Goal: Task Accomplishment & Management: Use online tool/utility

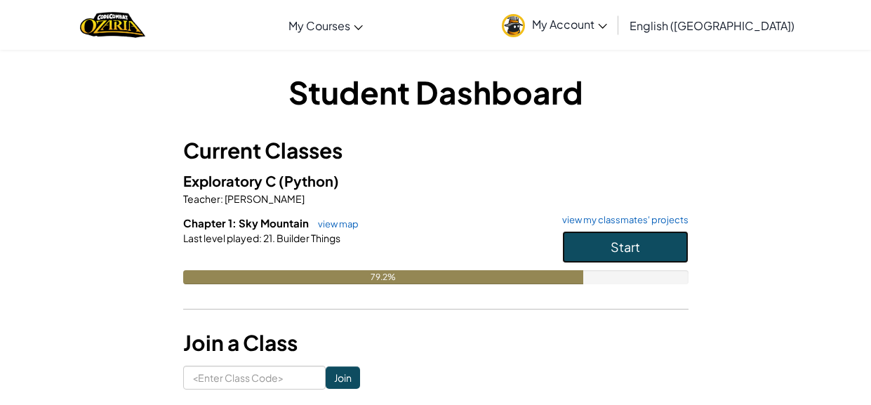
click at [581, 233] on button "Start" at bounding box center [625, 247] width 126 height 32
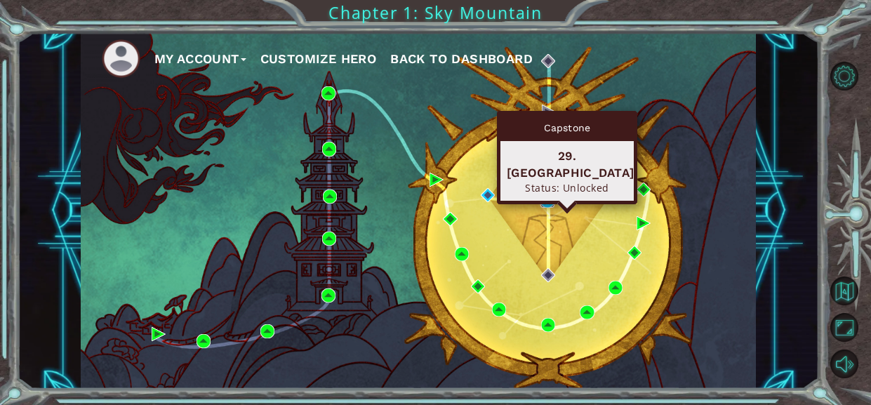
click at [547, 199] on img at bounding box center [547, 201] width 14 height 14
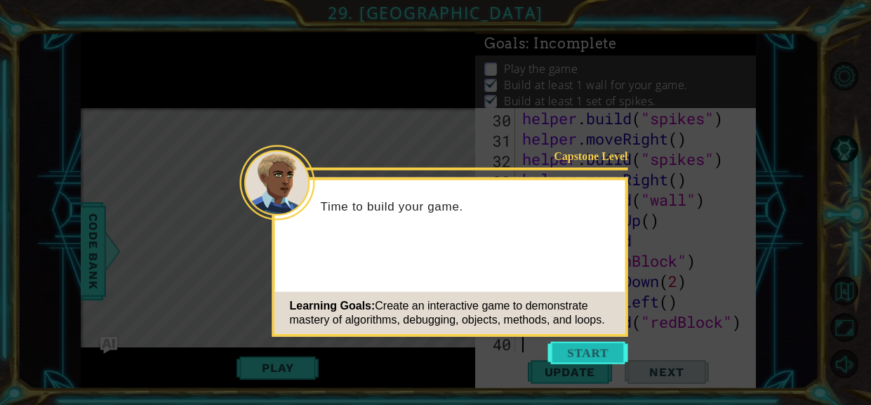
scroll to position [773, 0]
click at [603, 349] on button "Start" at bounding box center [588, 353] width 80 height 22
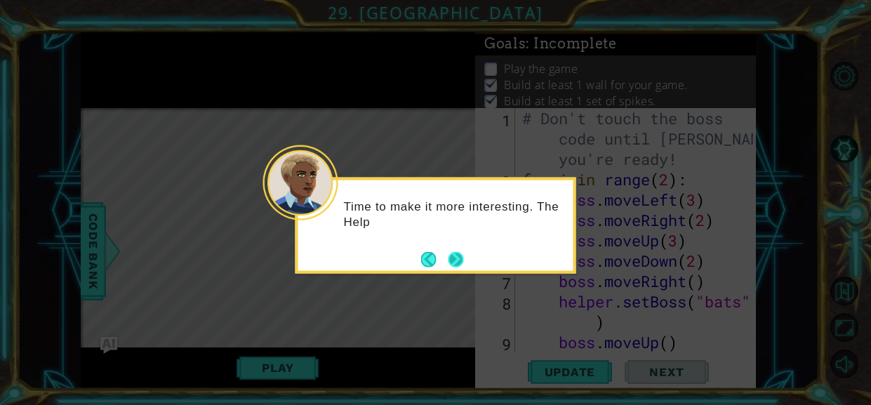
click at [458, 258] on button "Next" at bounding box center [455, 258] width 15 height 15
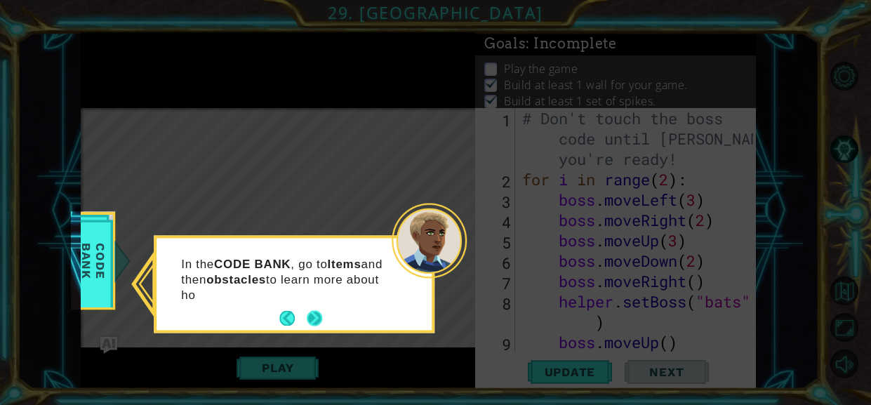
click at [307, 312] on button "Next" at bounding box center [314, 318] width 15 height 15
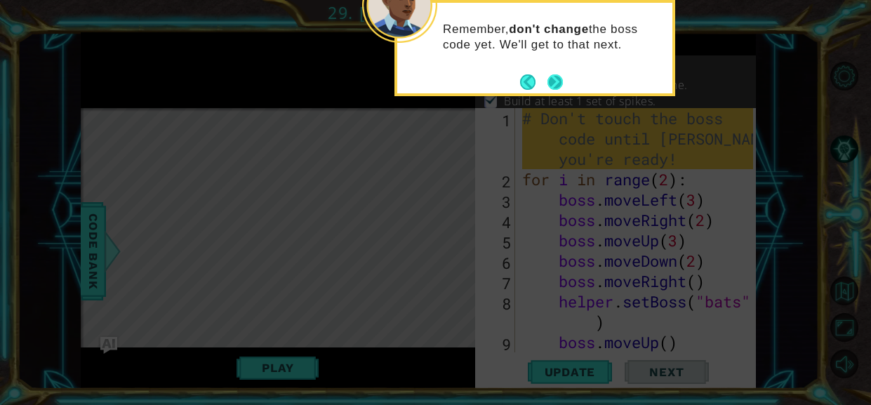
click at [554, 79] on button "Next" at bounding box center [554, 81] width 15 height 15
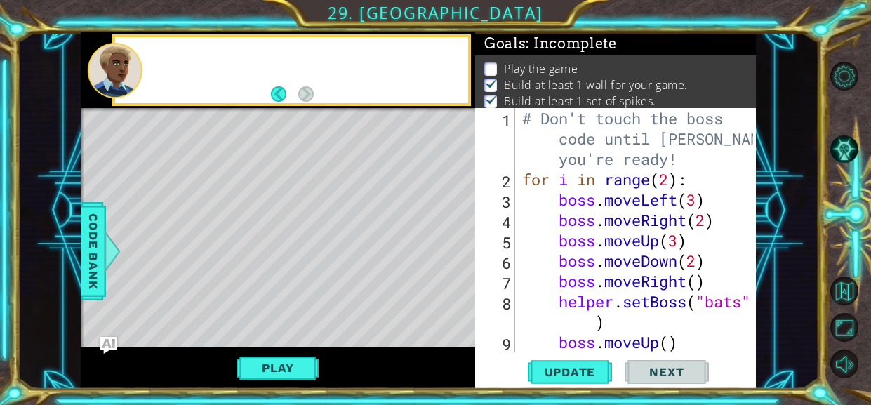
click at [554, 79] on p "Build at least 1 wall for your game." at bounding box center [596, 84] width 184 height 15
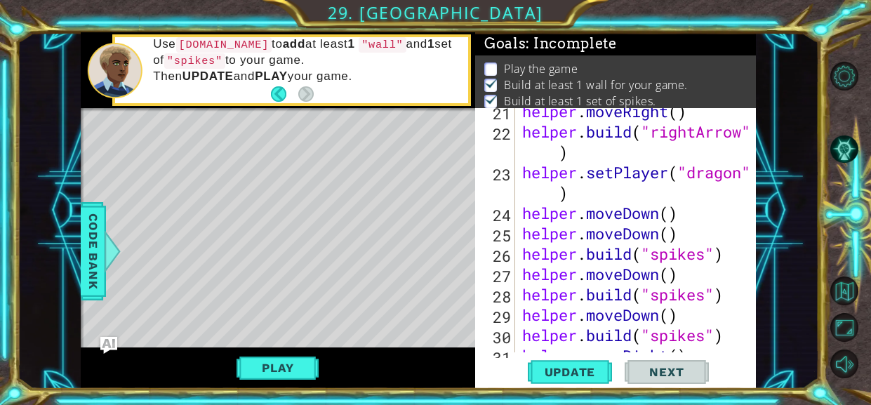
scroll to position [773, 0]
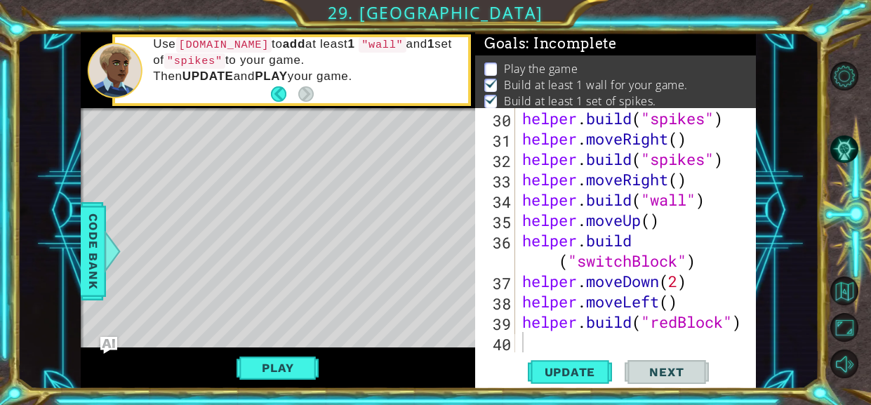
click at [543, 331] on div "helper . build ( "spikes" ) helper . moveRight ( ) helper . build ( "spikes" ) …" at bounding box center [639, 250] width 241 height 285
type textarea "[DOMAIN_NAME]("redBlock")"
click at [533, 347] on div "helper . build ( "spikes" ) helper . moveRight ( ) helper . build ( "spikes" ) …" at bounding box center [639, 250] width 241 height 285
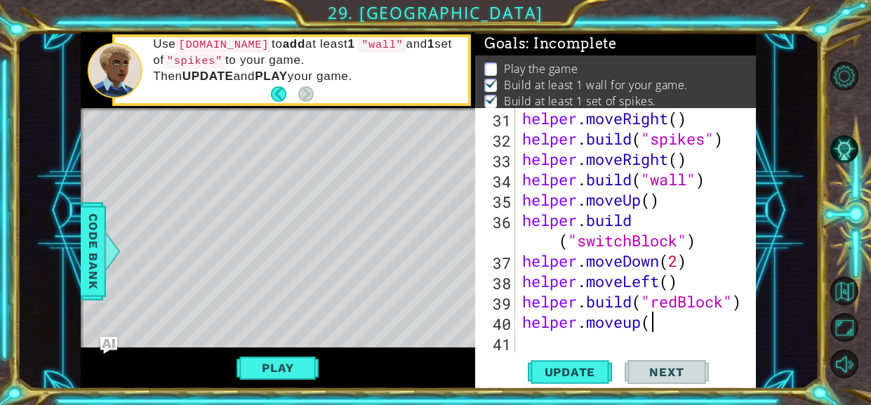
scroll to position [0, 5]
type textarea "helper.moveup(5)"
click at [558, 339] on div "helper . moveRight ( ) helper . build ( "spikes" ) helper . moveRight ( ) helpe…" at bounding box center [639, 250] width 241 height 285
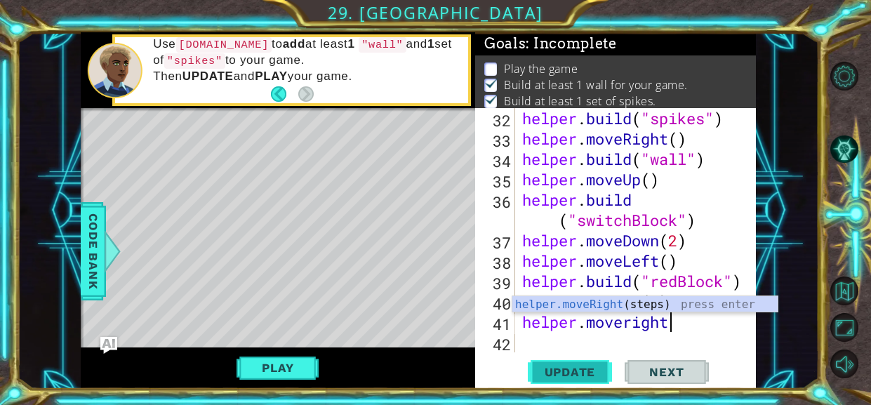
click at [554, 375] on span "Update" at bounding box center [570, 372] width 79 height 14
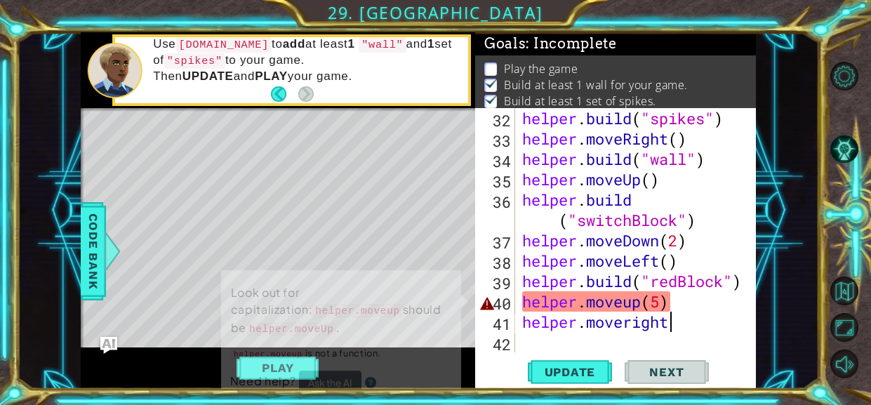
scroll to position [4, 0]
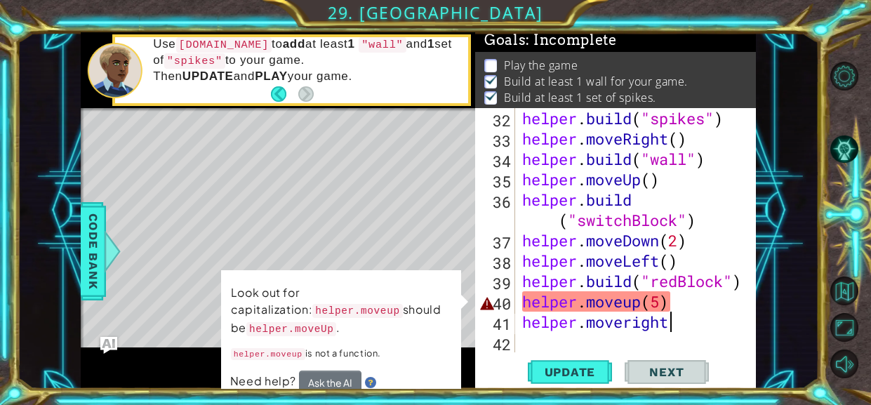
click at [680, 303] on div "helper . build ( "spikes" ) helper . moveRight ( ) helper . build ( "wall" ) he…" at bounding box center [639, 250] width 241 height 285
click at [665, 302] on div "helper . build ( "spikes" ) helper . moveRight ( ) helper . build ( "wall" ) he…" at bounding box center [639, 250] width 241 height 285
click at [657, 302] on div "helper . build ( "spikes" ) helper . moveRight ( ) helper . build ( "wall" ) he…" at bounding box center [639, 250] width 241 height 285
click at [540, 304] on div "helper . build ( "spikes" ) helper . moveRight ( ) helper . build ( "wall" ) he…" at bounding box center [639, 250] width 241 height 285
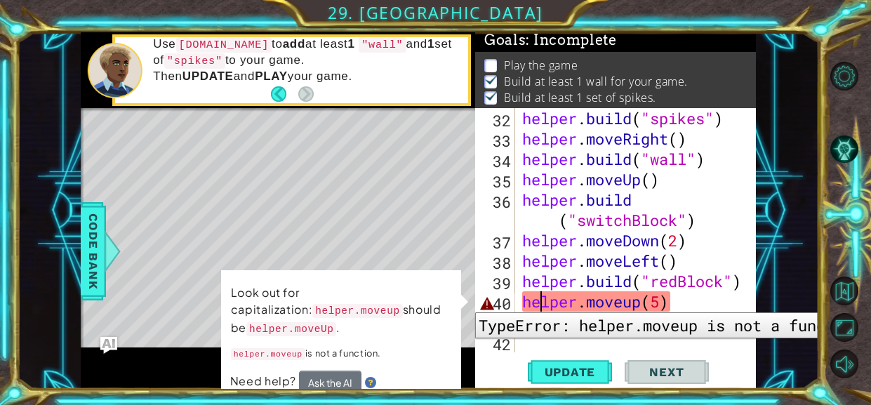
click at [484, 302] on div "40" at bounding box center [496, 303] width 37 height 20
type textarea "helper.moveup(5)"
click at [484, 302] on div "40" at bounding box center [496, 303] width 37 height 20
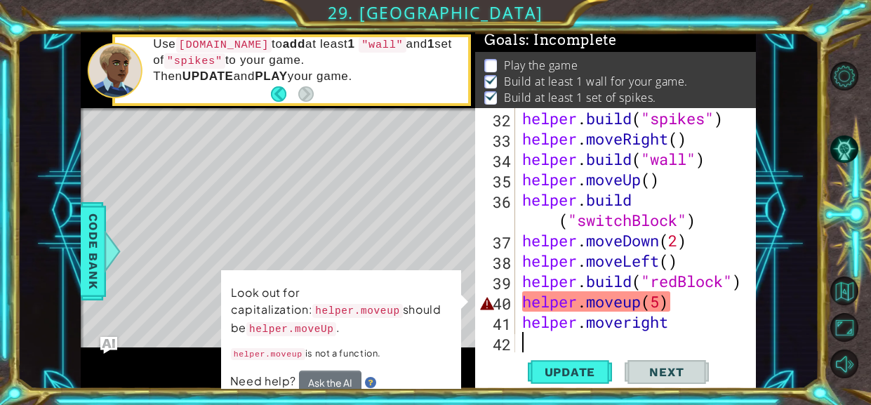
click at [667, 300] on div "helper . build ( "spikes" ) helper . moveRight ( ) helper . build ( "wall" ) he…" at bounding box center [639, 250] width 241 height 285
click at [691, 302] on div "helper . build ( "spikes" ) helper . moveRight ( ) helper . build ( "wall" ) he…" at bounding box center [639, 250] width 241 height 285
click at [632, 302] on div "helper . build ( "spikes" ) helper . moveRight ( ) helper . build ( "wall" ) he…" at bounding box center [639, 250] width 241 height 285
click at [638, 301] on div "helper . build ( "spikes" ) helper . moveRight ( ) helper . build ( "wall" ) he…" at bounding box center [639, 250] width 241 height 285
click at [636, 307] on div "helper . build ( "spikes" ) helper . moveRight ( ) helper . build ( "wall" ) he…" at bounding box center [639, 250] width 241 height 285
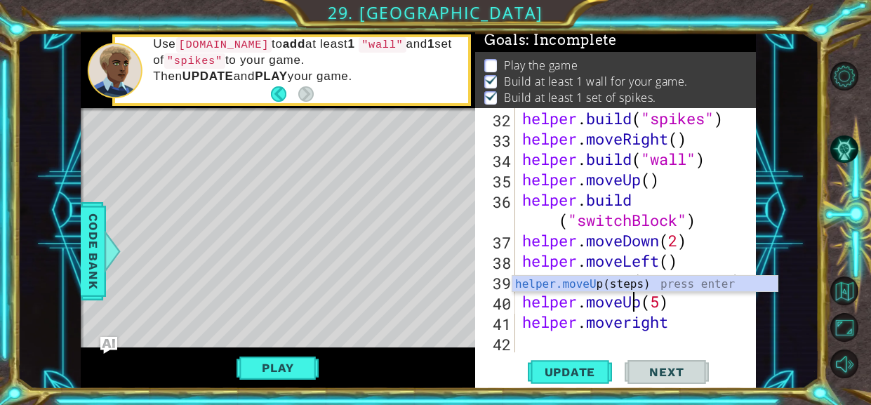
scroll to position [0, 4]
click at [630, 321] on div "helper . build ( "spikes" ) helper . moveRight ( ) helper . build ( "wall" ) he…" at bounding box center [639, 250] width 241 height 285
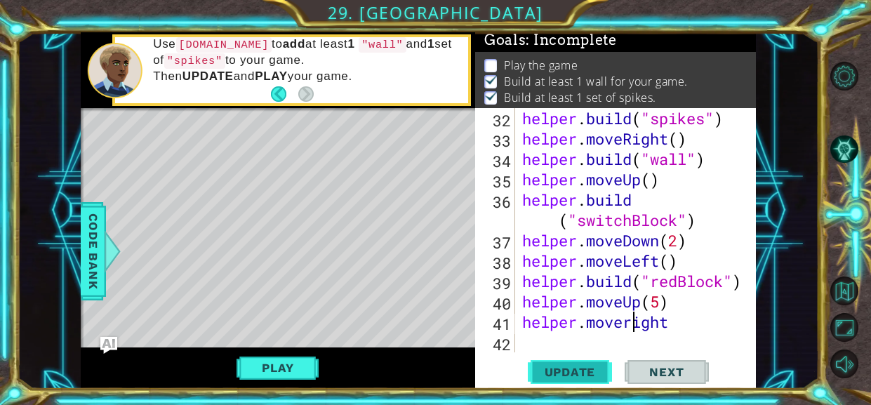
type textarea "helper.moveright"
click at [579, 368] on span "Update" at bounding box center [570, 372] width 79 height 14
click at [547, 343] on div "helper . build ( "spikes" ) helper . moveRight ( ) helper . build ( "wall" ) he…" at bounding box center [639, 250] width 241 height 285
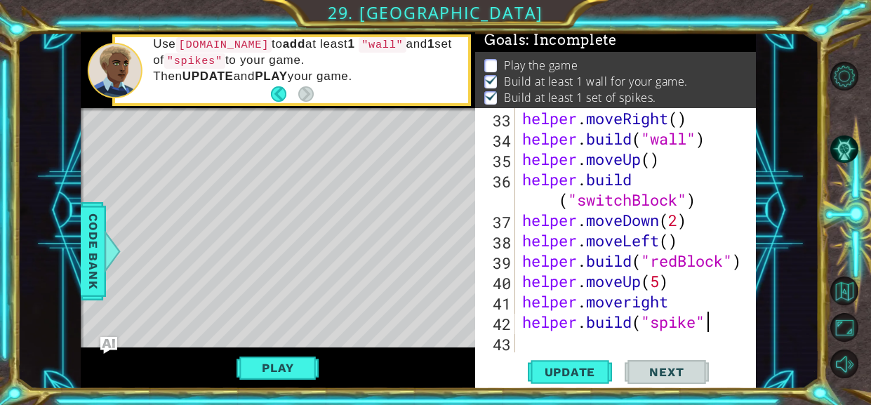
scroll to position [0, 7]
click at [545, 361] on button "Update" at bounding box center [570, 372] width 84 height 28
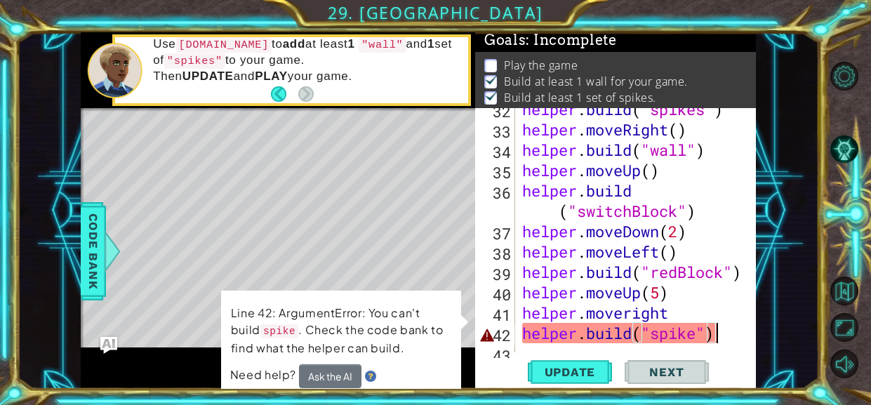
scroll to position [834, 0]
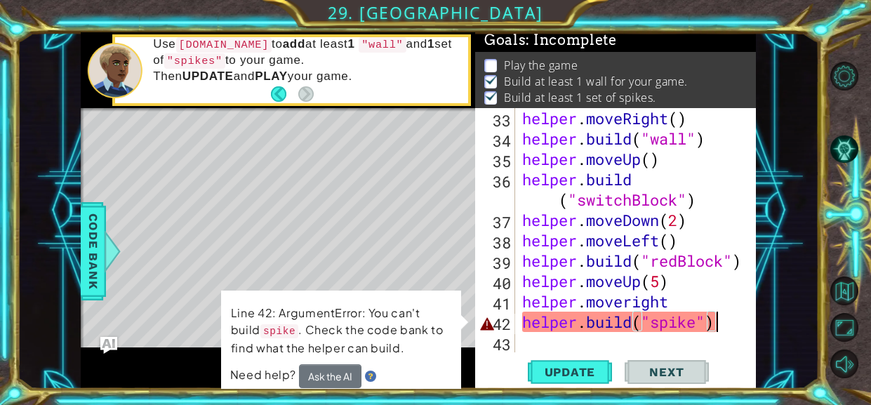
click at [698, 321] on div "helper . moveRight ( ) helper . build ( "wall" ) helper . moveUp ( ) helper . b…" at bounding box center [639, 250] width 241 height 285
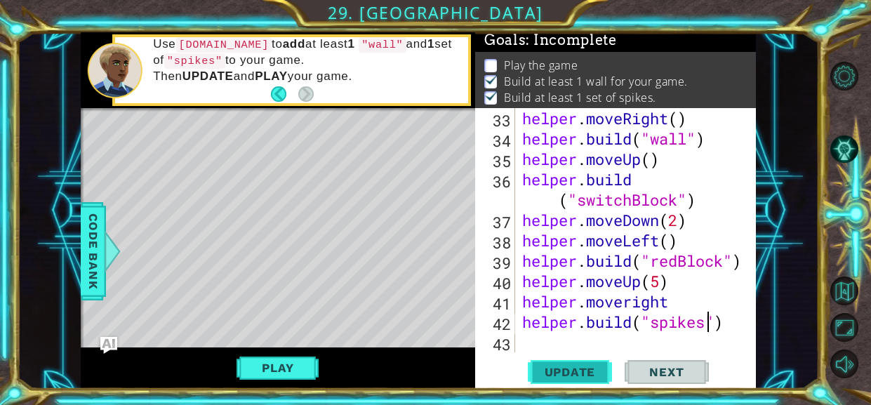
type textarea "[DOMAIN_NAME]("spikes")"
click at [583, 373] on span "Update" at bounding box center [570, 372] width 79 height 14
click at [305, 359] on button "Play" at bounding box center [277, 367] width 82 height 27
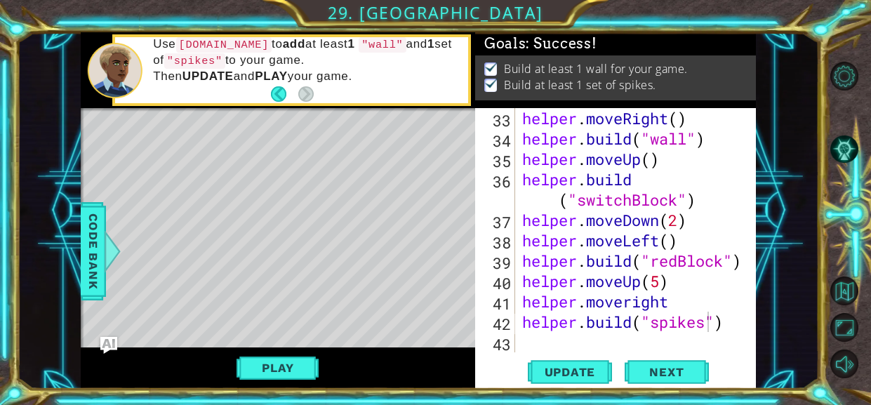
scroll to position [0, 0]
click at [559, 75] on p "Build at least 1 wall for your game." at bounding box center [596, 68] width 184 height 15
click at [651, 378] on span "Next" at bounding box center [666, 373] width 62 height 14
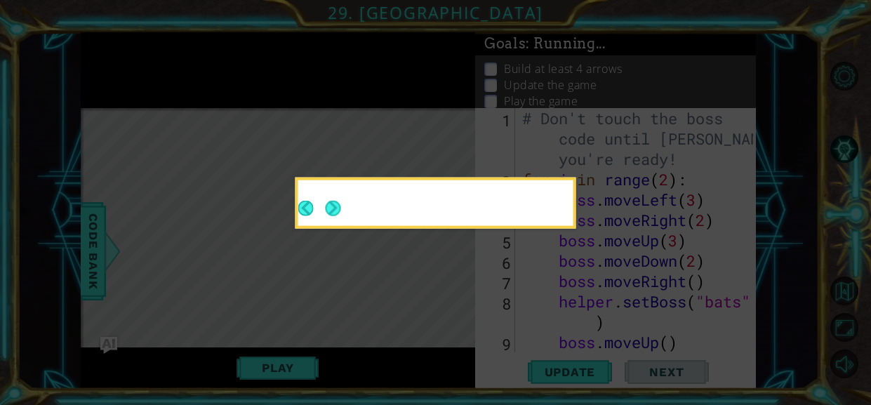
click at [332, 211] on button "Next" at bounding box center [332, 207] width 15 height 15
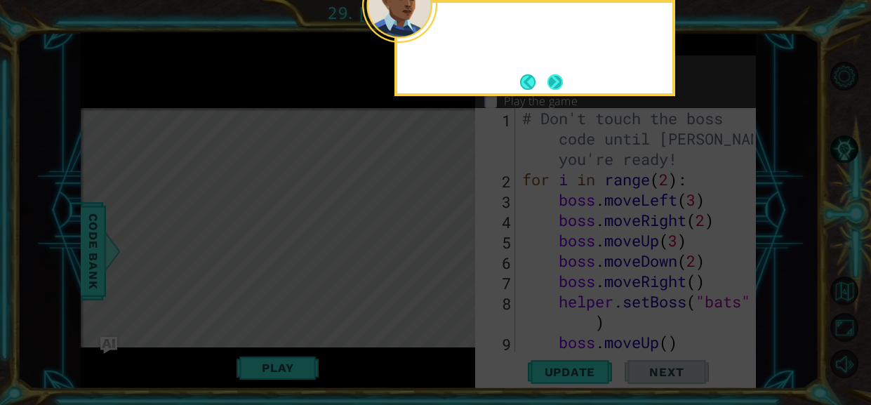
click at [557, 81] on button "Next" at bounding box center [555, 82] width 16 height 16
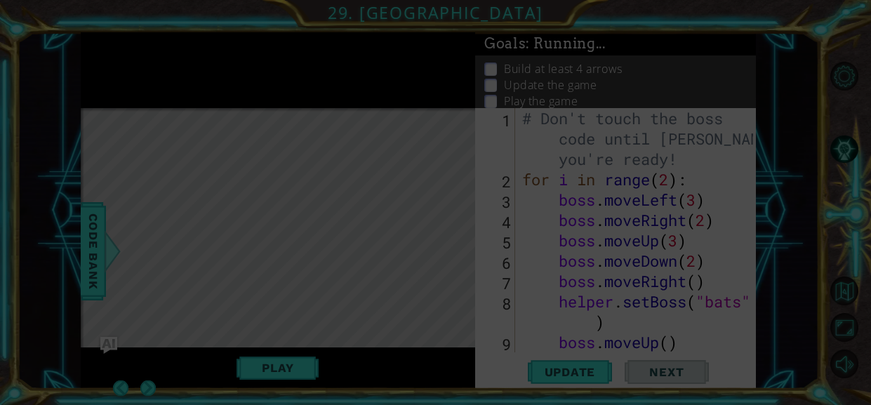
click at [556, 82] on icon at bounding box center [435, 202] width 871 height 405
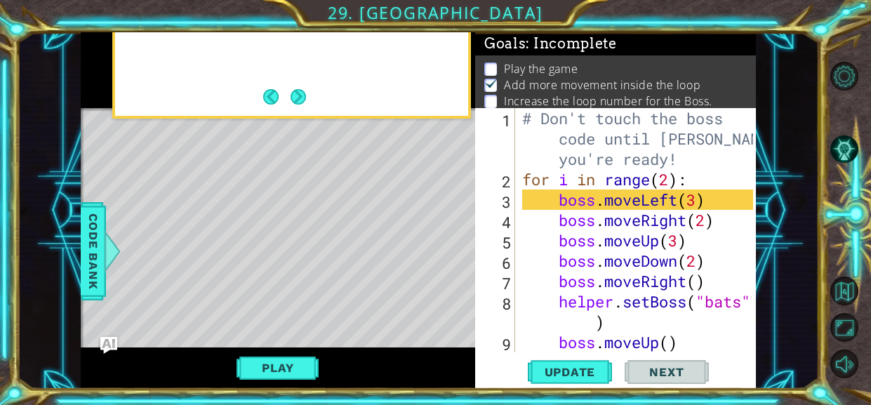
scroll to position [7, 0]
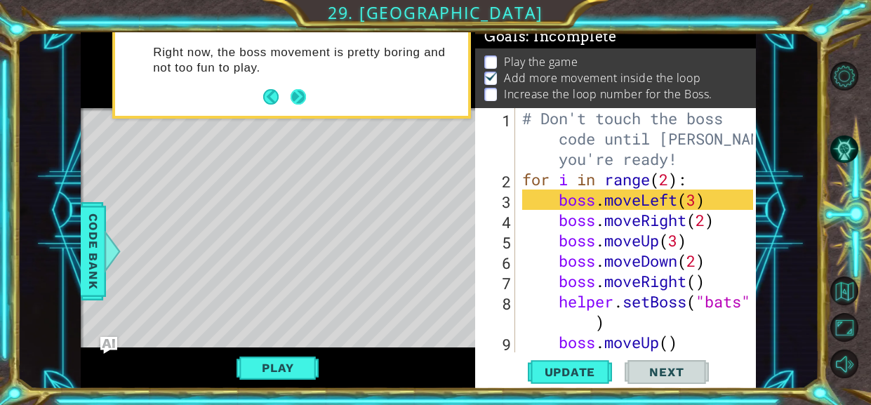
click at [295, 100] on button "Next" at bounding box center [298, 97] width 19 height 19
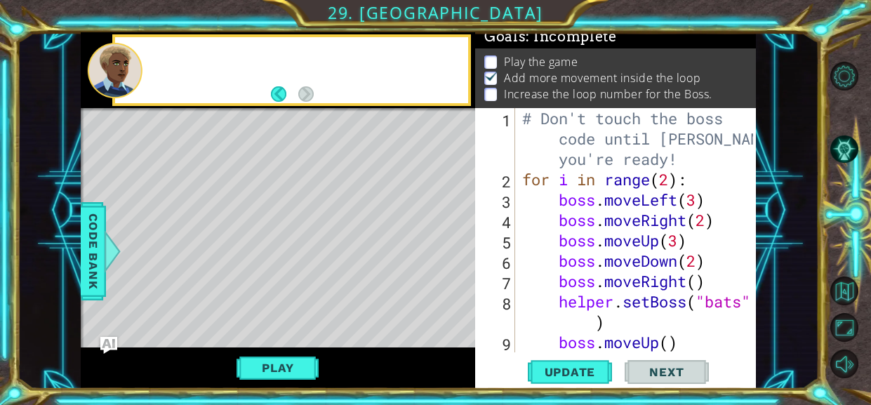
click at [295, 100] on button "Back" at bounding box center [284, 93] width 27 height 15
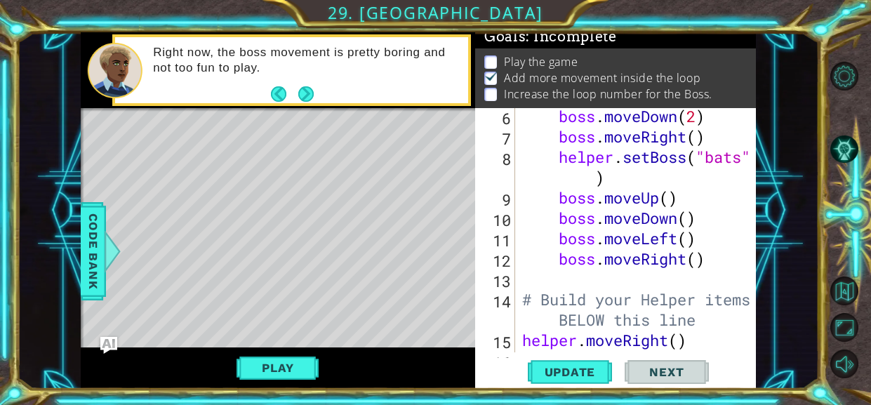
scroll to position [145, 0]
click at [305, 87] on button "Next" at bounding box center [306, 94] width 16 height 16
click at [305, 87] on div "Right now, the boss movement is pretty boring and not too fun to play." at bounding box center [278, 70] width 394 height 76
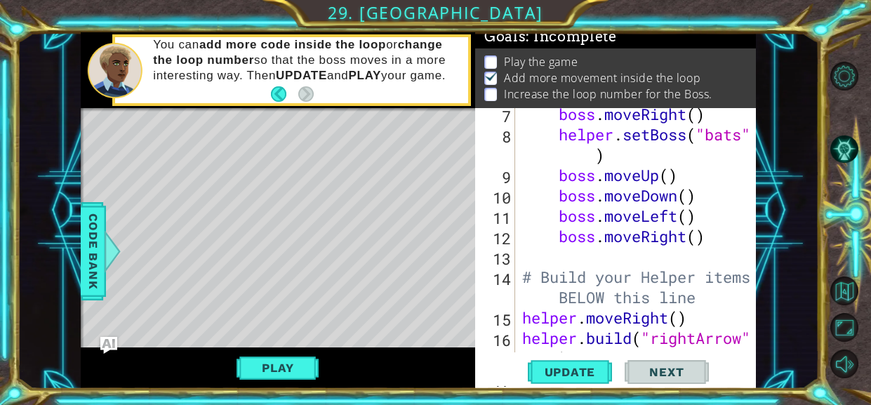
scroll to position [167, 0]
click at [582, 248] on div "boss . moveRight ( ) helper . setBoss ( "bats" ) boss . moveUp ( ) boss . moveD…" at bounding box center [639, 256] width 241 height 305
type textarea "b"
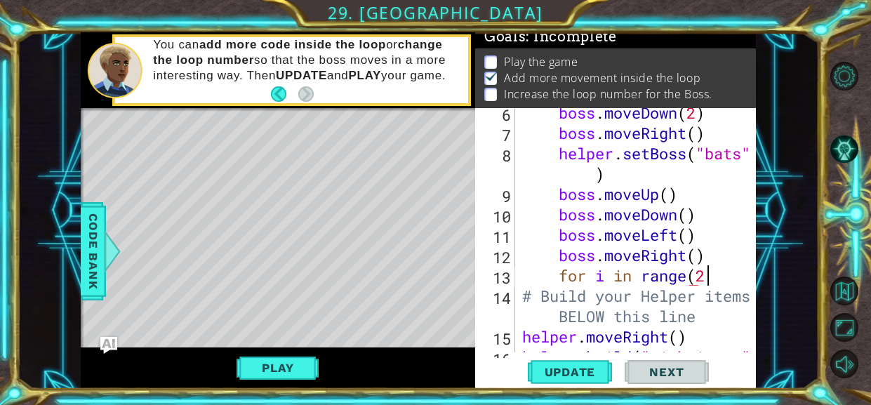
scroll to position [0, 7]
type textarea "for i in range(2)"
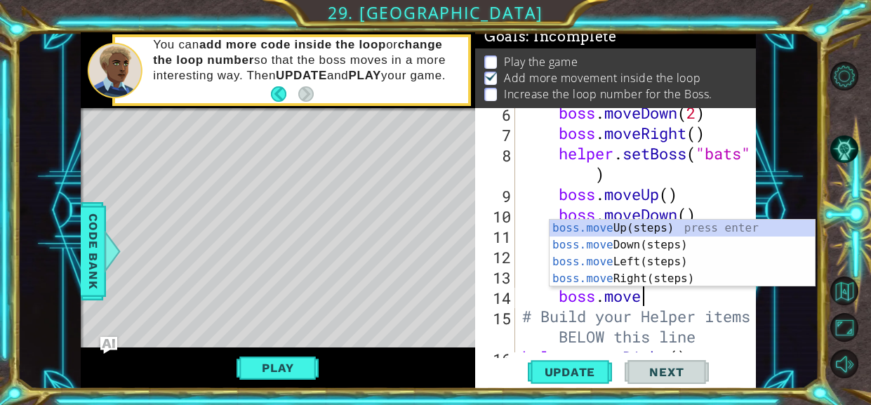
scroll to position [0, 4]
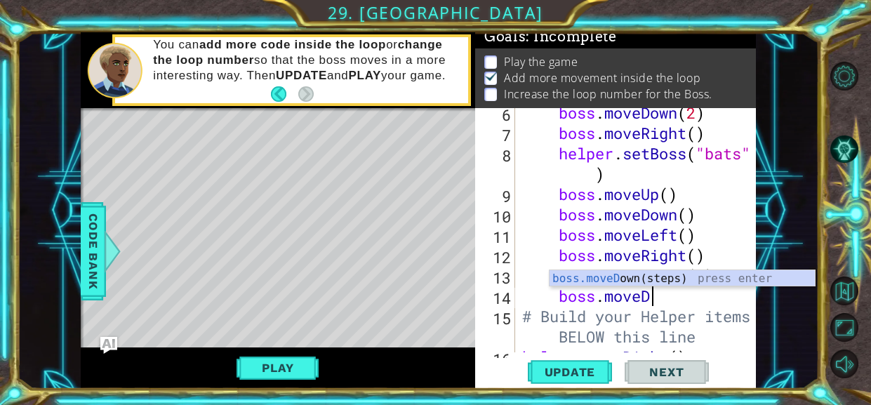
type textarea "boss.moveDown"
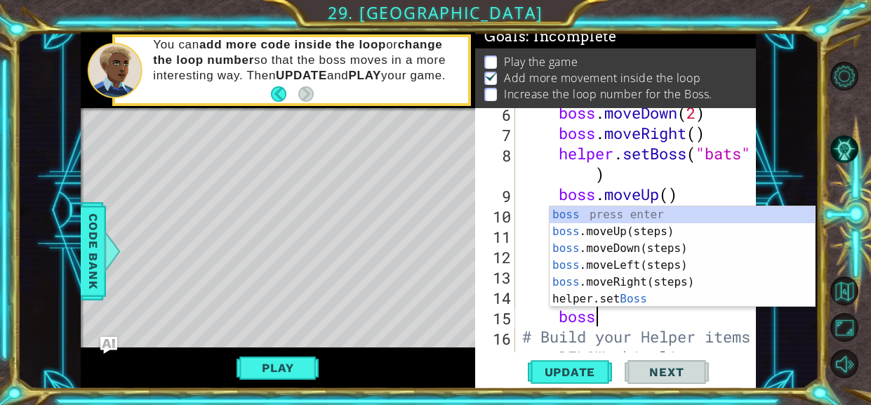
scroll to position [0, 2]
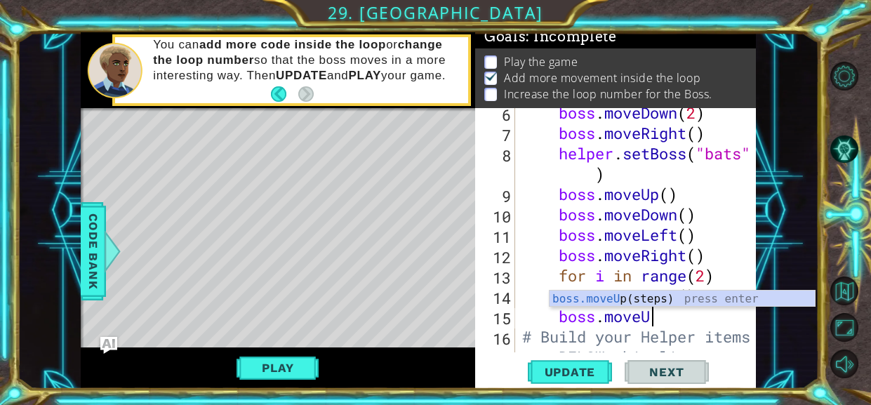
type textarea "boss.moveUp"
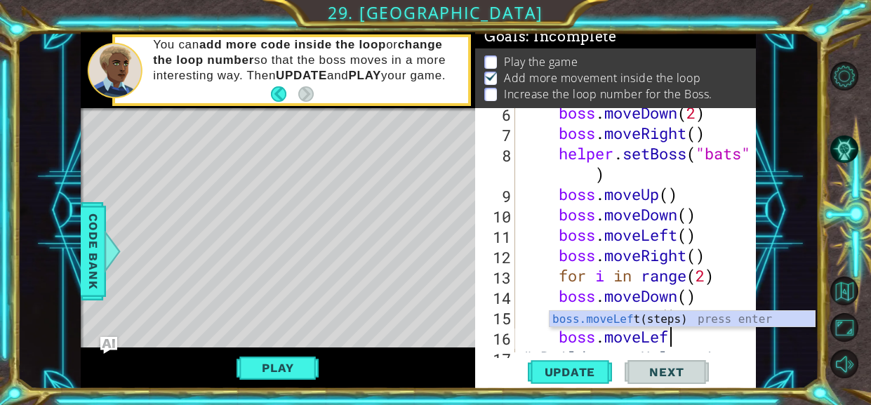
type textarea "boss.moveLeft"
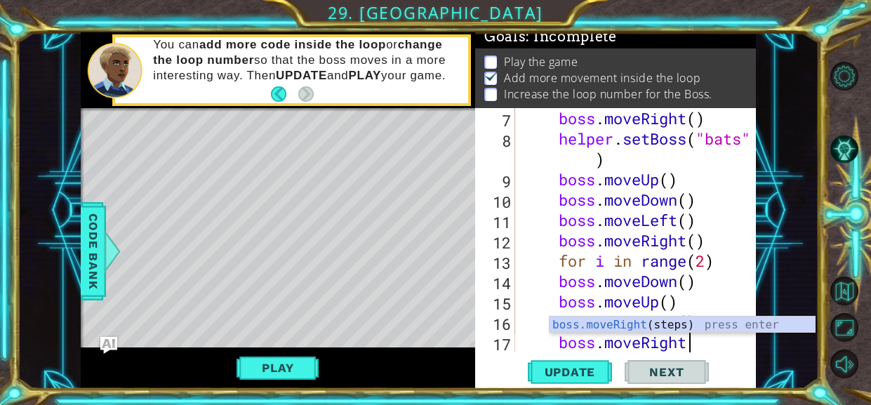
scroll to position [0, 6]
click at [588, 366] on span "Update" at bounding box center [570, 372] width 79 height 14
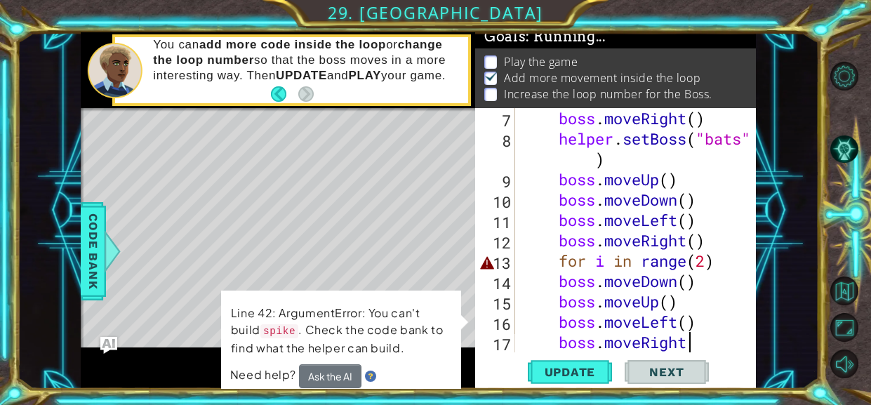
click at [484, 265] on div "13" at bounding box center [496, 263] width 37 height 20
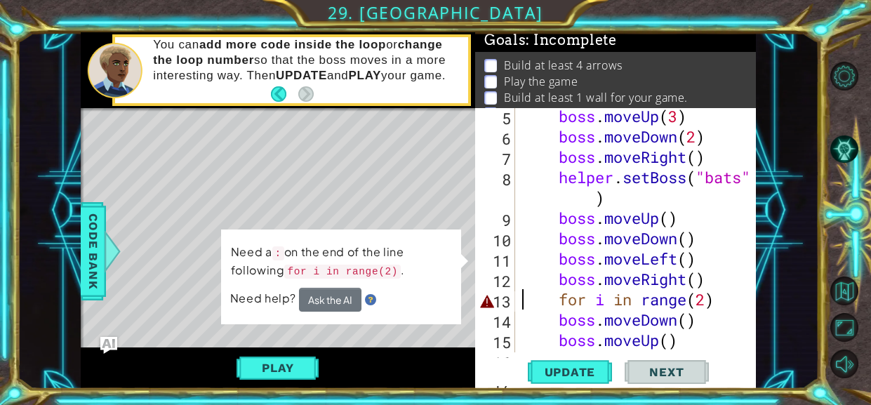
scroll to position [124, 0]
click at [718, 288] on div "boss . moveUp ( 3 ) boss . moveDown ( 2 ) boss . moveRight ( ) helper . setBoss…" at bounding box center [639, 248] width 241 height 285
click at [717, 295] on div "boss . moveUp ( 3 ) boss . moveDown ( 2 ) boss . moveRight ( ) helper . setBoss…" at bounding box center [639, 248] width 241 height 285
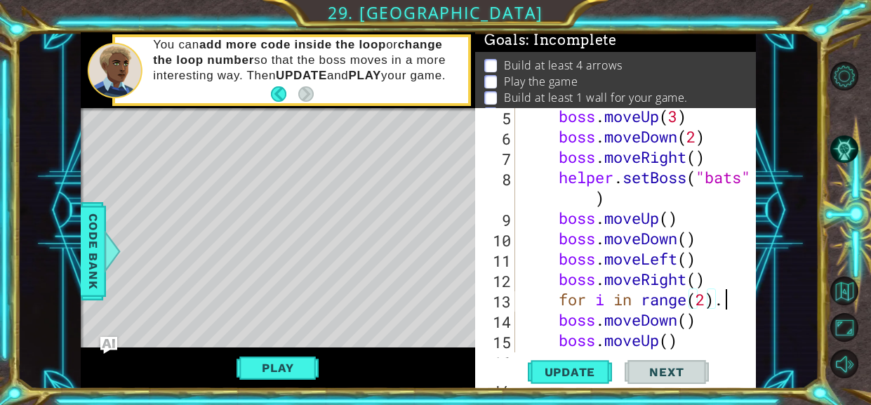
scroll to position [0, 8]
click at [542, 365] on span "Update" at bounding box center [570, 372] width 79 height 14
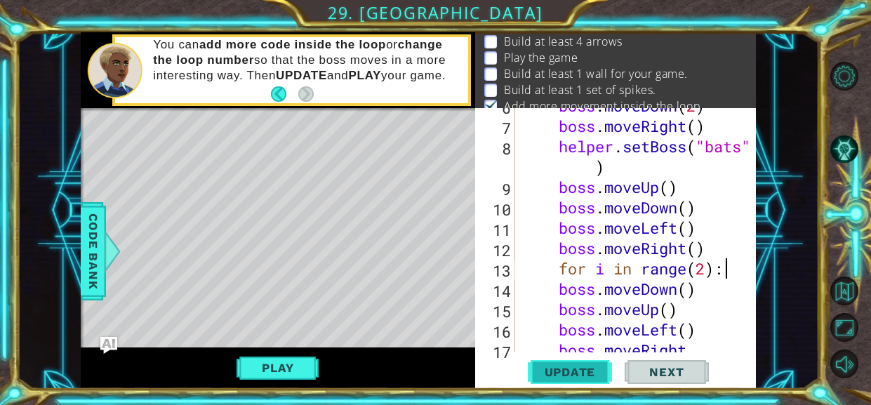
click at [588, 359] on button "Update" at bounding box center [570, 372] width 84 height 28
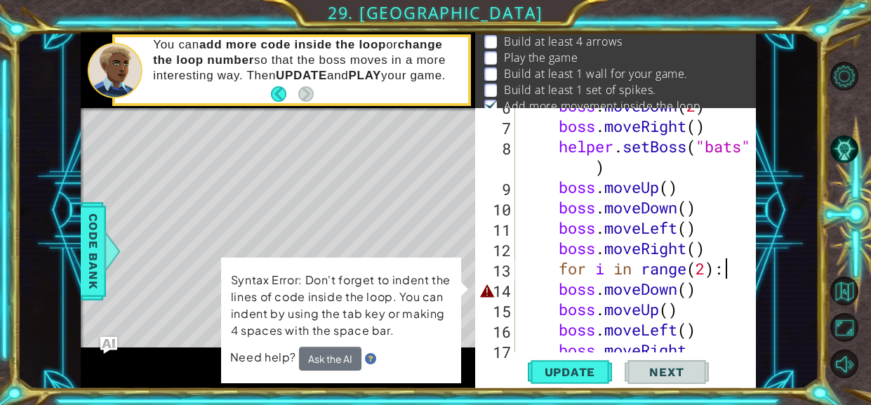
click at [692, 282] on div "boss . moveDown ( 2 ) boss . moveRight ( ) helper . setBoss ( "bats" ) boss . m…" at bounding box center [639, 237] width 241 height 285
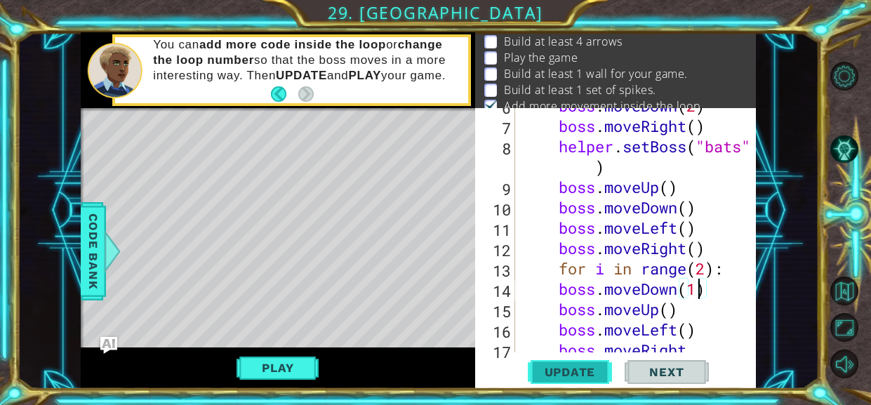
click at [585, 370] on span "Update" at bounding box center [570, 372] width 79 height 14
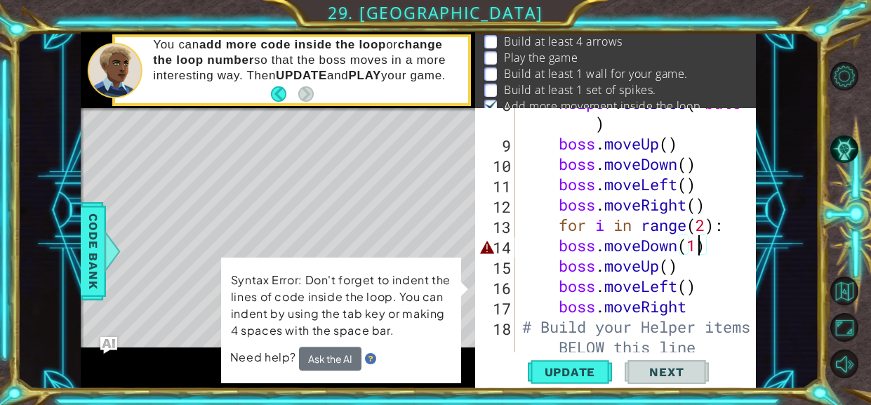
scroll to position [199, 0]
click at [672, 264] on div "helper . setBoss ( "bats" ) boss . moveUp ( ) boss . moveDown ( ) boss . moveLe…" at bounding box center [639, 256] width 241 height 326
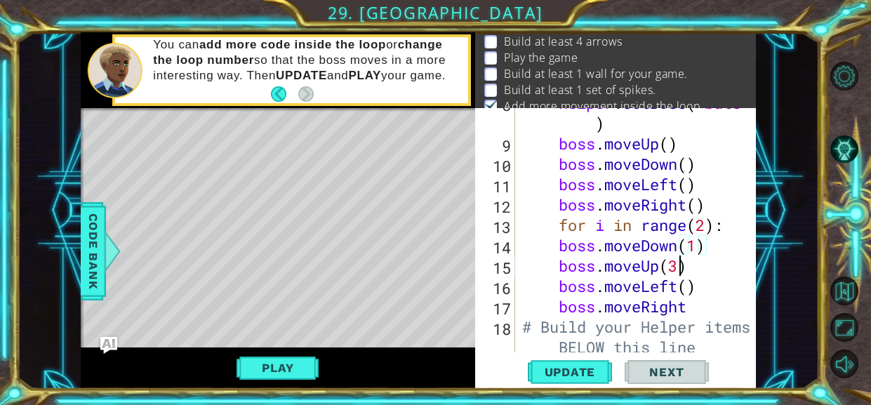
scroll to position [0, 6]
click at [688, 294] on div "helper . setBoss ( "bats" ) boss . moveUp ( ) boss . moveDown ( ) boss . moveLe…" at bounding box center [639, 256] width 241 height 326
click at [691, 309] on div "helper . setBoss ( "bats" ) boss . moveUp ( ) boss . moveDown ( ) boss . moveLe…" at bounding box center [639, 256] width 241 height 326
click at [594, 366] on span "Update" at bounding box center [570, 372] width 79 height 14
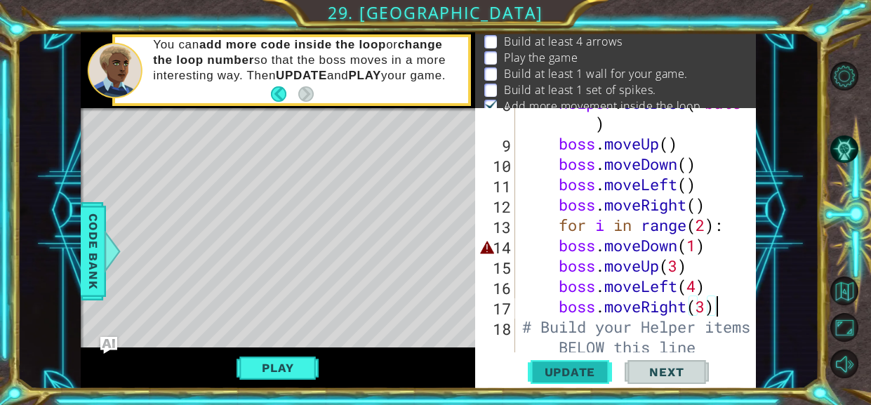
click at [594, 366] on span "Update" at bounding box center [570, 372] width 79 height 14
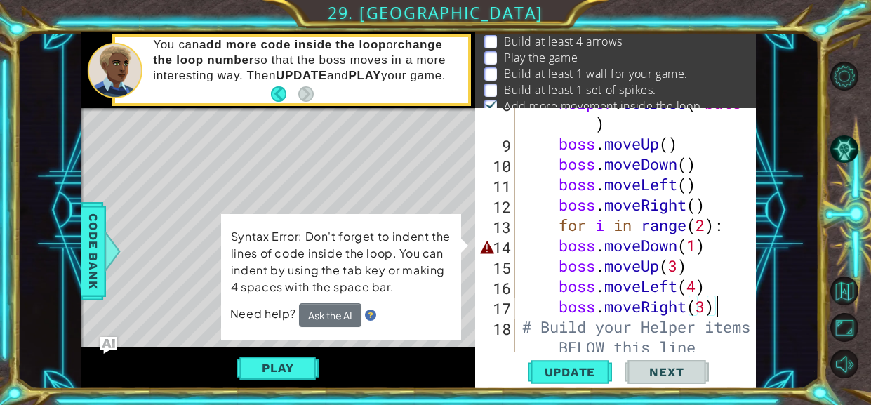
click at [698, 250] on div "helper . setBoss ( "bats" ) boss . moveUp ( ) boss . moveDown ( ) boss . moveLe…" at bounding box center [639, 256] width 241 height 326
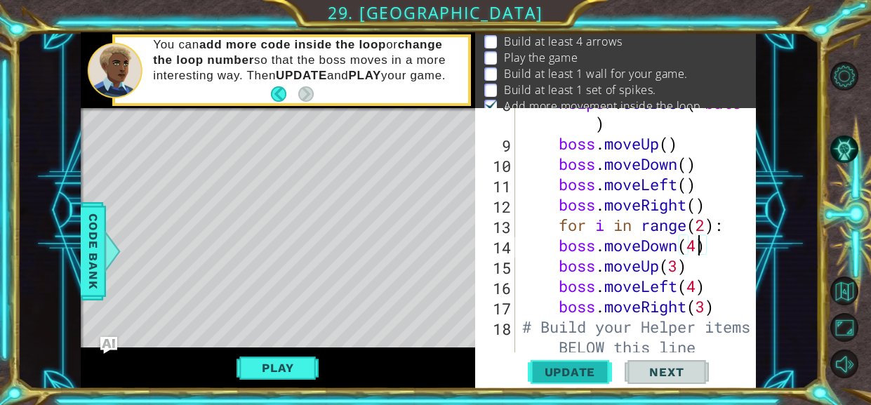
type textarea "boss.moveDown(4)"
click at [583, 379] on button "Update" at bounding box center [570, 372] width 84 height 28
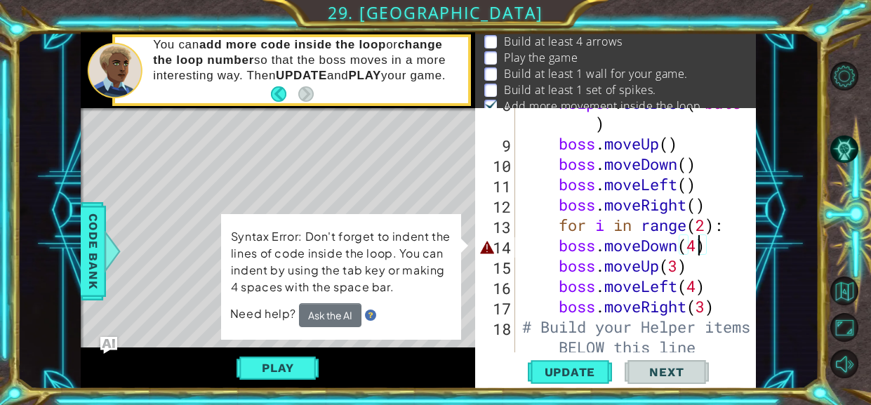
click at [725, 248] on div "helper . setBoss ( "bats" ) boss . moveUp ( ) boss . moveDown ( ) boss . moveLe…" at bounding box center [639, 256] width 241 height 326
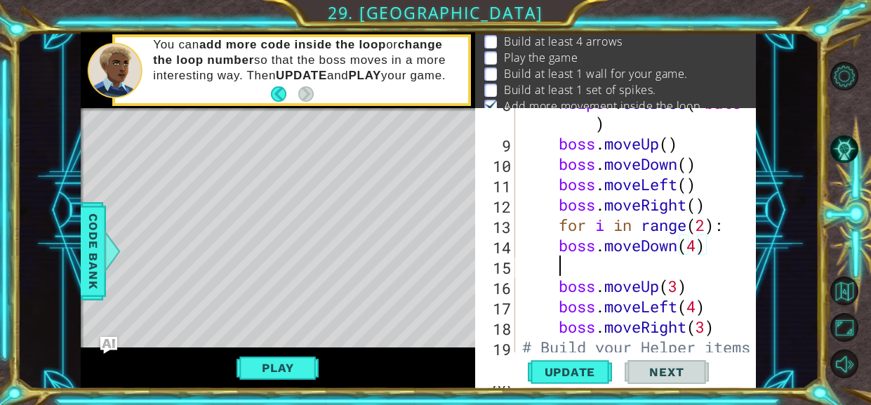
scroll to position [0, 1]
click at [305, 358] on button "Play" at bounding box center [277, 367] width 82 height 27
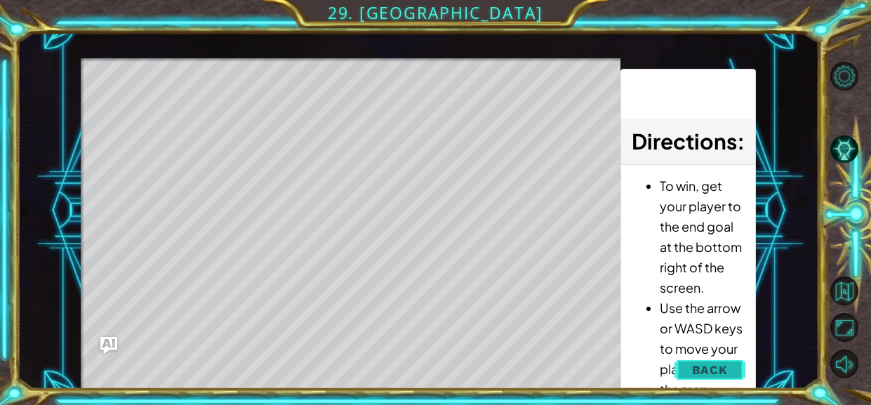
click at [700, 363] on span "Back" at bounding box center [710, 370] width 36 height 14
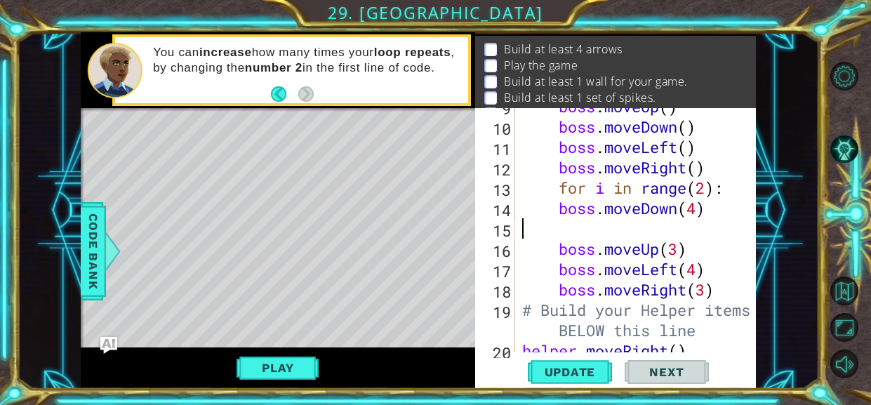
scroll to position [0, 0]
type textarea "boss.moveDown(4)"
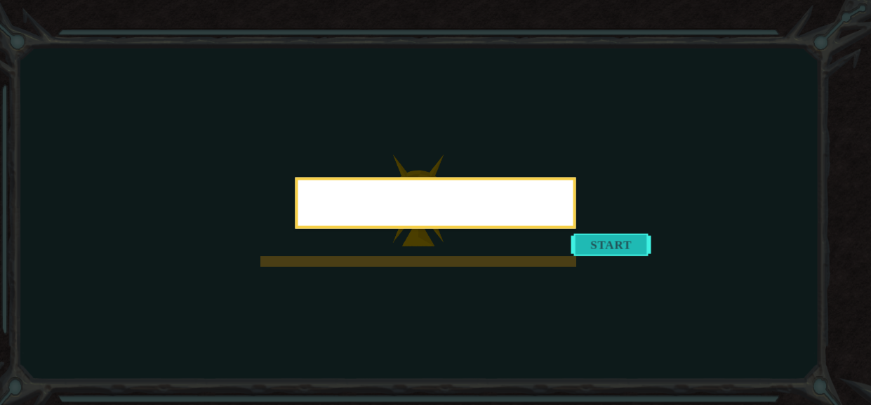
click at [604, 239] on button "Start" at bounding box center [611, 244] width 80 height 22
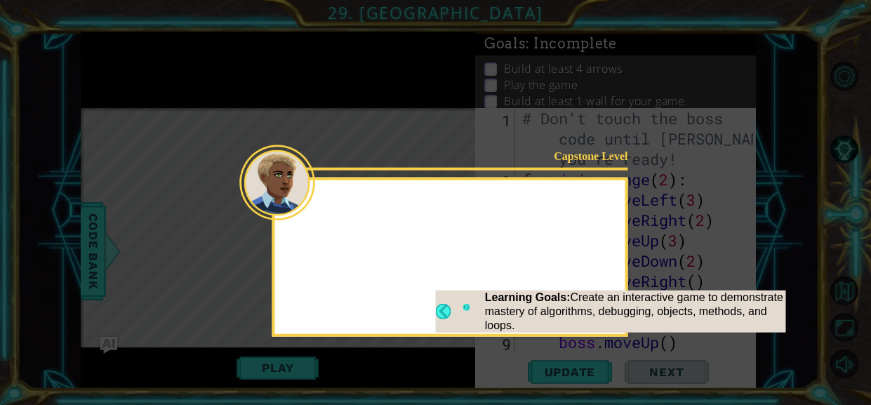
click at [465, 307] on button "Next" at bounding box center [466, 310] width 8 height 15
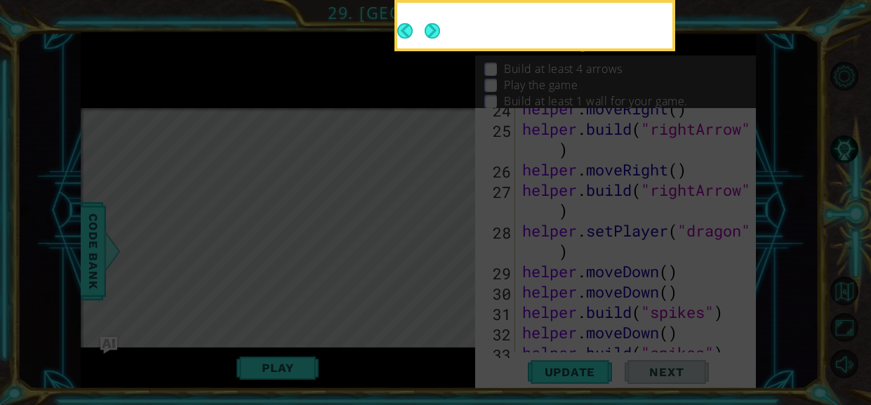
click at [431, 28] on button "Next" at bounding box center [432, 30] width 15 height 15
click at [432, 29] on icon at bounding box center [435, 60] width 871 height 688
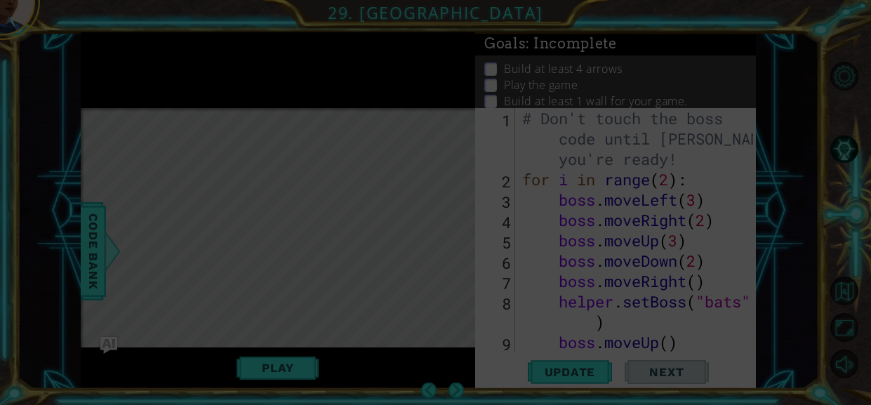
click at [432, 29] on icon at bounding box center [435, 202] width 871 height 405
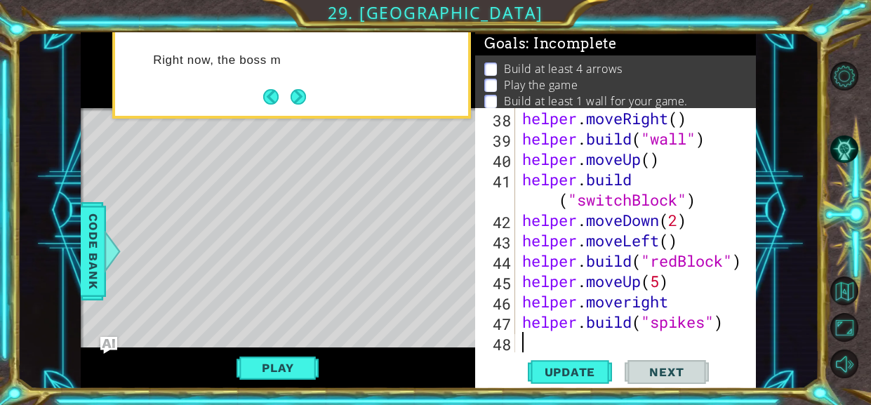
scroll to position [935, 0]
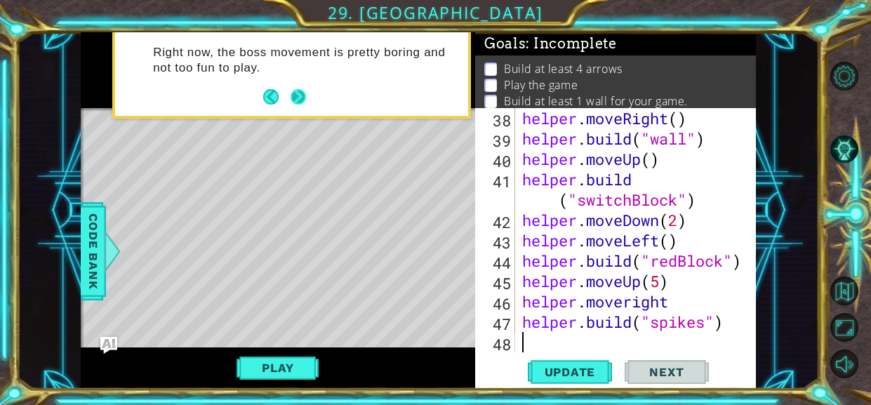
click at [300, 97] on button "Next" at bounding box center [298, 96] width 15 height 15
click at [300, 97] on div "Right now, the boss movement is pretty boring and not too fun to play." at bounding box center [278, 70] width 394 height 76
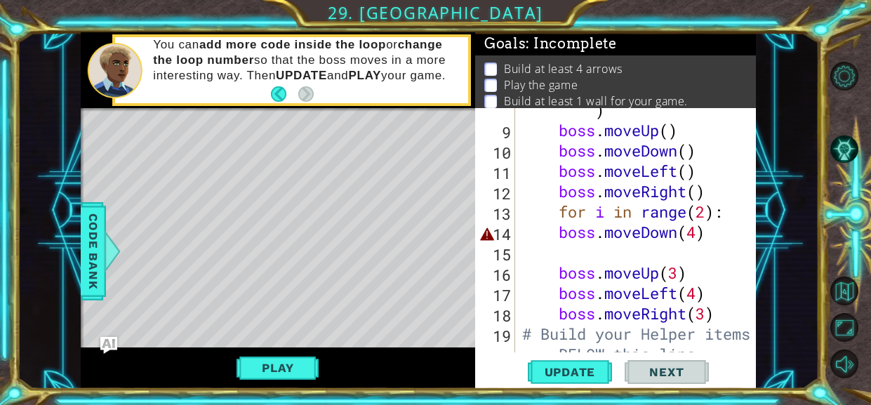
scroll to position [213, 0]
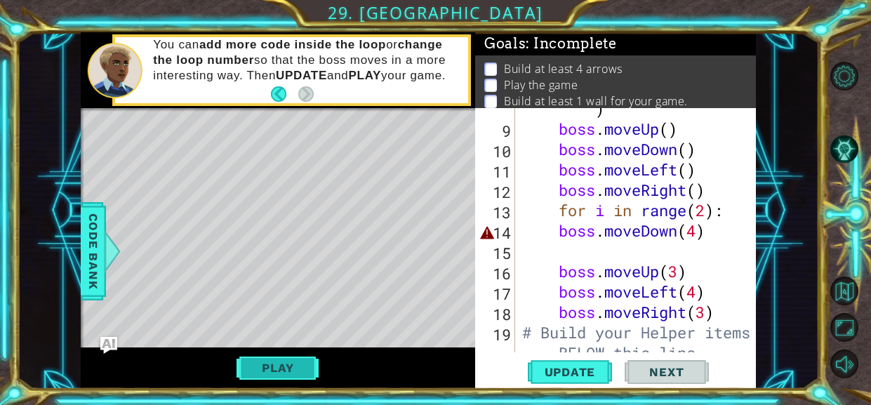
click at [269, 373] on button "Play" at bounding box center [277, 367] width 82 height 27
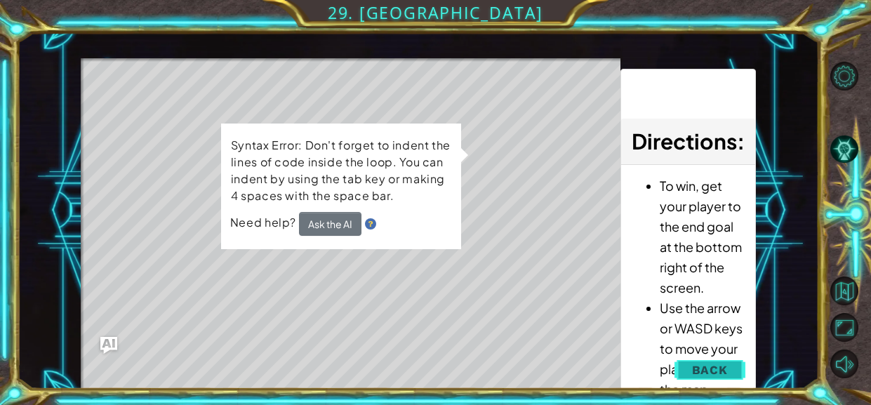
click at [731, 364] on button "Back" at bounding box center [709, 370] width 71 height 28
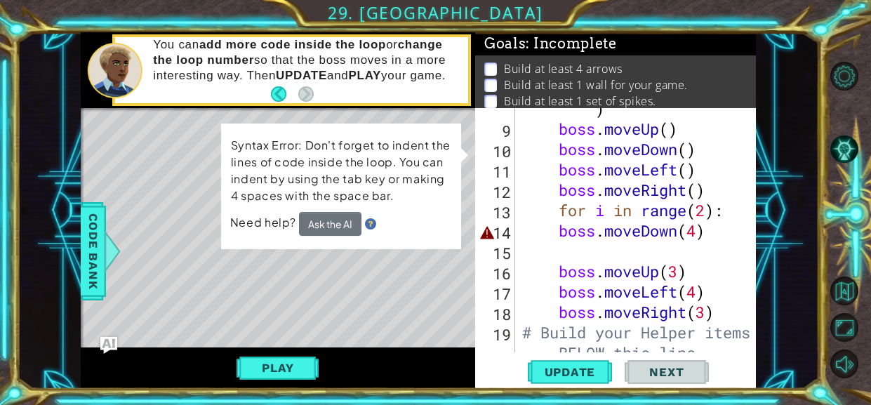
scroll to position [27, 0]
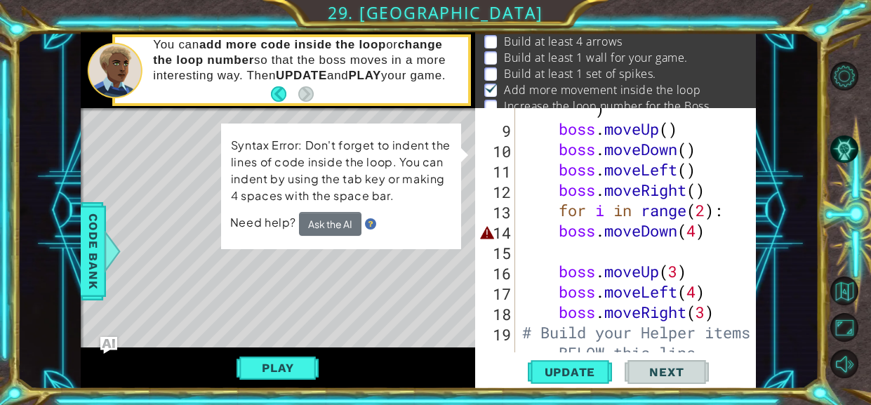
click at [712, 241] on div "helper . setBoss ( "bats" ) boss . moveUp ( ) boss . moveDown ( ) boss . moveLe…" at bounding box center [639, 241] width 241 height 326
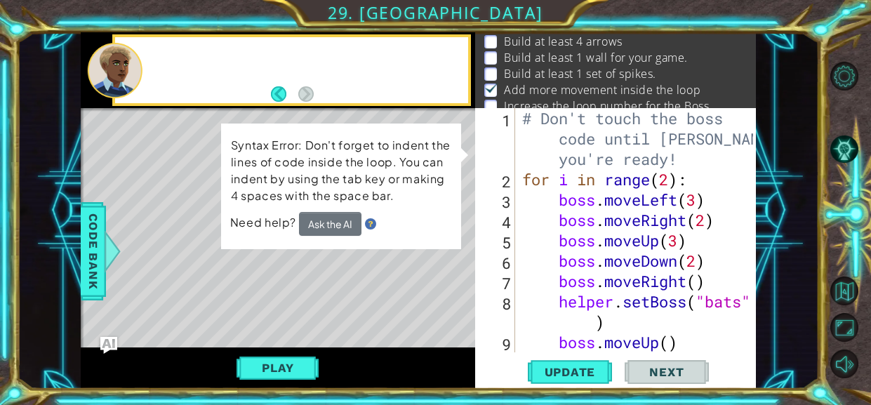
click at [721, 237] on div "# Don't touch the boss code until Vega says you're ready! for i in range ( 2 ) …" at bounding box center [639, 271] width 241 height 326
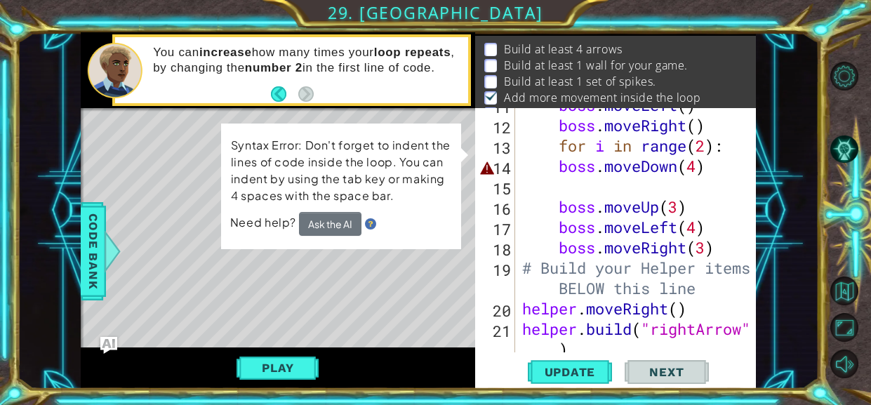
scroll to position [279, 0]
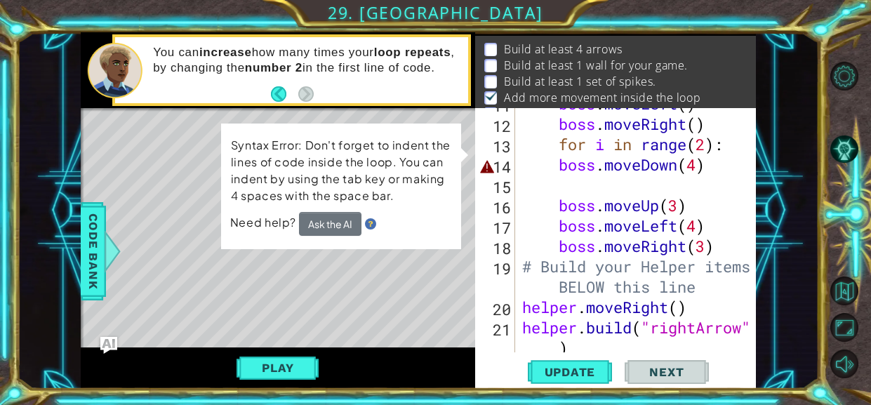
click at [714, 164] on div "boss . moveLeft ( ) boss . moveRight ( ) for i in range ( 2 ) : boss . moveDown…" at bounding box center [639, 245] width 241 height 305
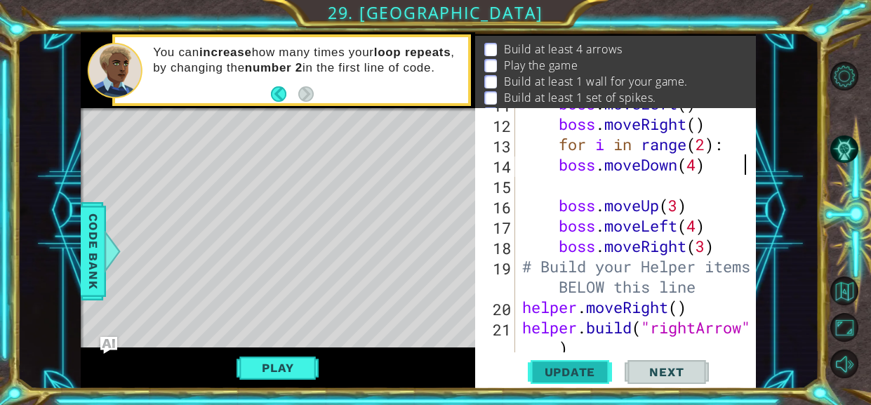
click at [590, 370] on span "Update" at bounding box center [570, 372] width 79 height 14
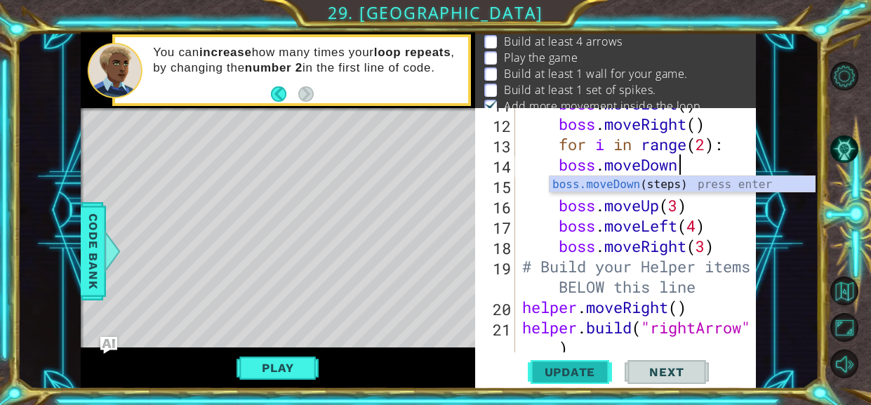
click at [569, 370] on span "Update" at bounding box center [570, 372] width 79 height 14
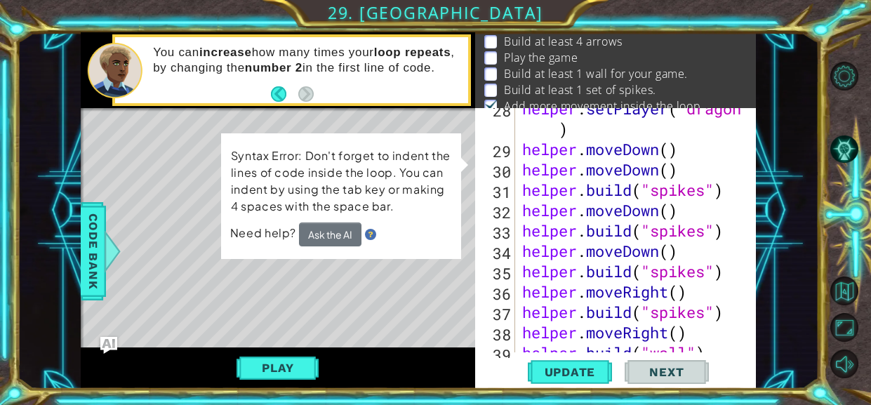
scroll to position [726, 0]
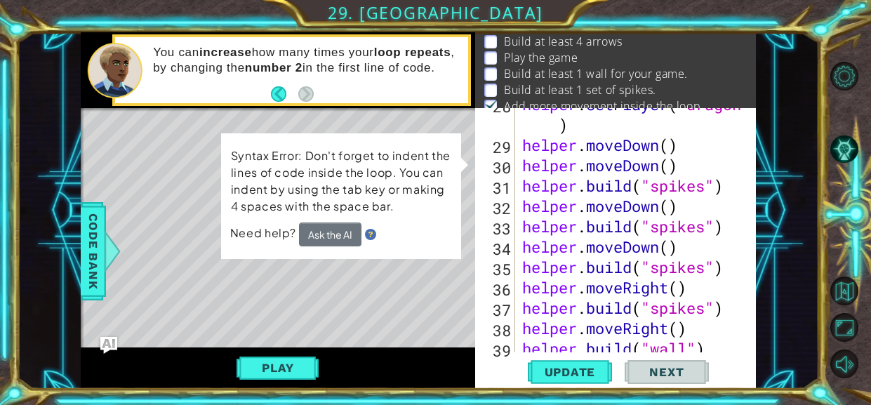
click at [670, 164] on div "helper . setPlayer ( "dragon" ) helper . moveDown ( ) helper . moveDown ( ) hel…" at bounding box center [639, 246] width 241 height 305
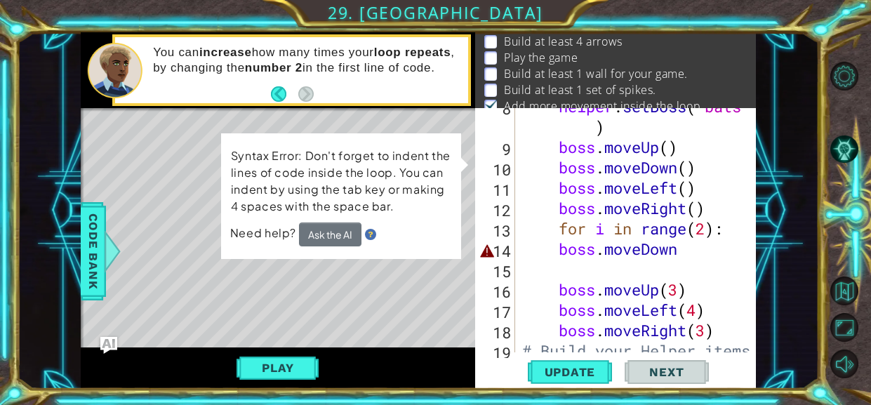
scroll to position [197, 0]
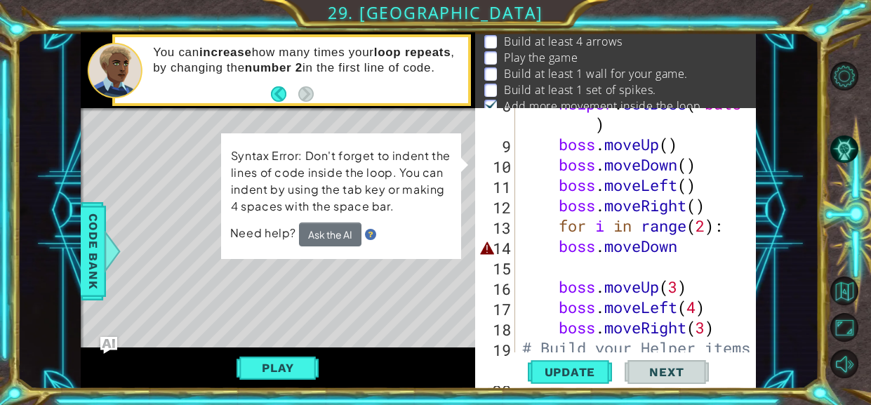
click at [681, 248] on div "helper . setBoss ( "bats" ) boss . moveUp ( ) boss . moveDown ( ) boss . moveLe…" at bounding box center [639, 256] width 241 height 326
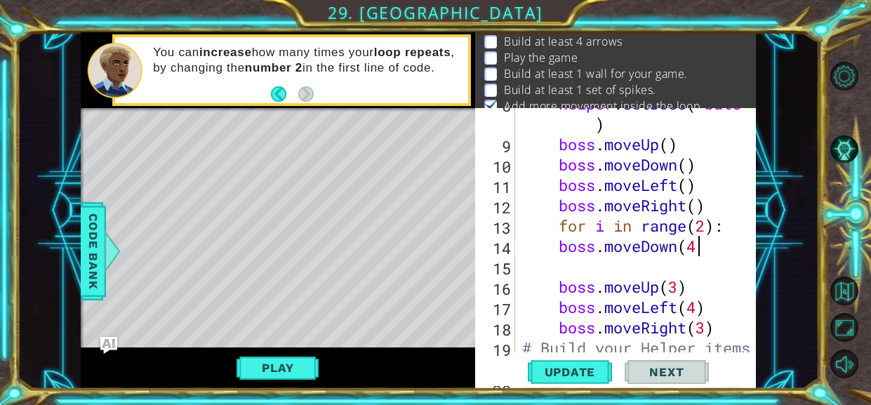
scroll to position [0, 7]
click at [585, 365] on span "Update" at bounding box center [570, 372] width 79 height 14
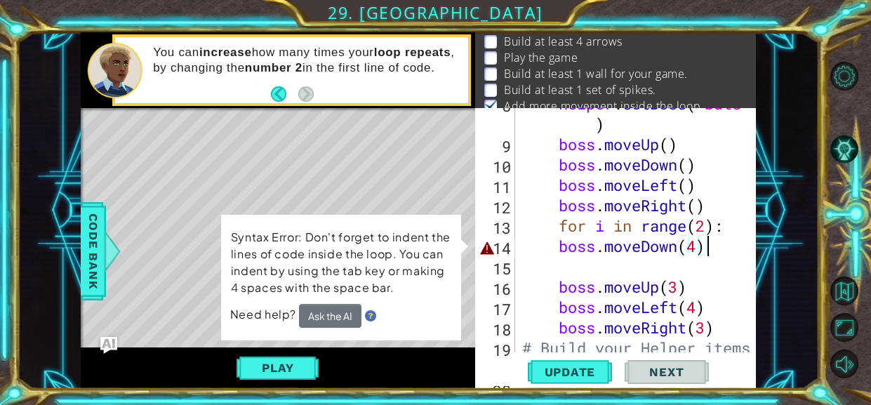
click at [558, 229] on div "helper . setBoss ( "bats" ) boss . moveUp ( ) boss . moveDown ( ) boss . moveLe…" at bounding box center [639, 256] width 241 height 326
click at [558, 228] on div "helper . setBoss ( "bats" ) boss . moveUp ( ) boss . moveDown ( ) boss . moveLe…" at bounding box center [639, 256] width 241 height 326
click at [558, 228] on div "helper . setBoss ( "bats" ) boss . moveUp ( ) boss . moveDown ( ) boss . moveLe…" at bounding box center [636, 230] width 234 height 244
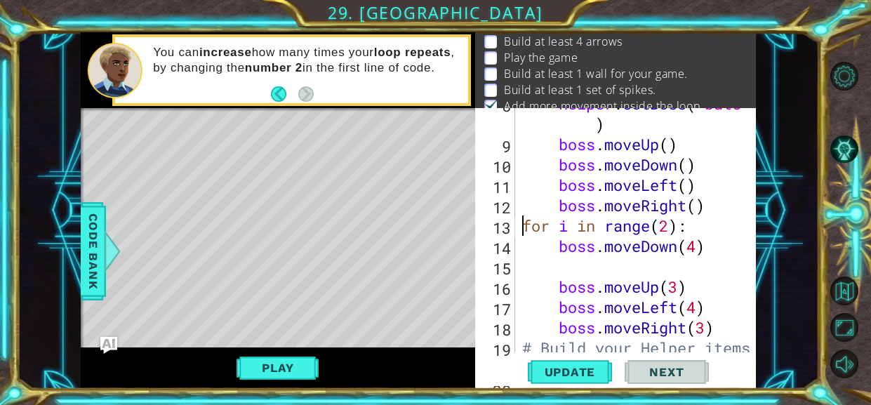
scroll to position [0, 6]
click at [733, 252] on div "helper . setBoss ( "bats" ) boss . moveUp ( ) boss . moveDown ( ) boss . moveLe…" at bounding box center [639, 256] width 241 height 326
type textarea "boss.moveDown(4)"
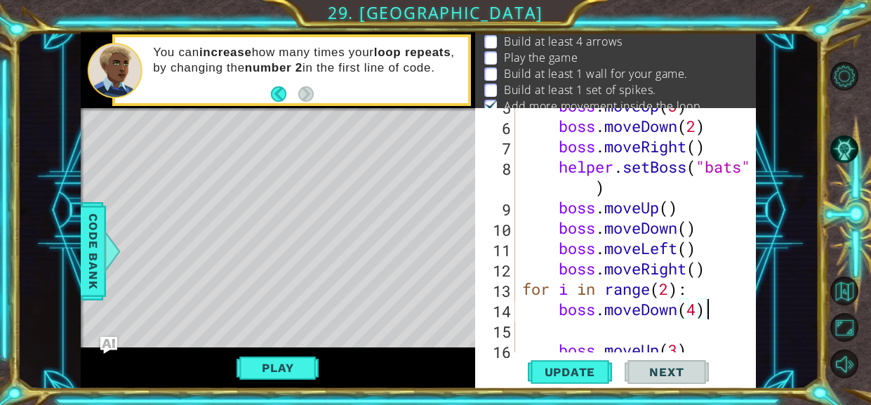
scroll to position [134, 0]
click at [572, 382] on button "Update" at bounding box center [570, 372] width 84 height 28
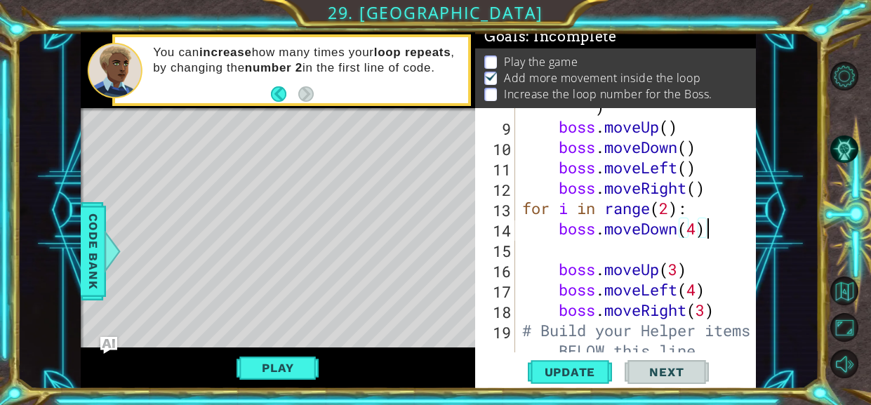
scroll to position [215, 0]
click at [620, 248] on div "helper . setBoss ( "bats" ) boss . moveUp ( ) boss . moveDown ( ) boss . moveLe…" at bounding box center [639, 239] width 241 height 326
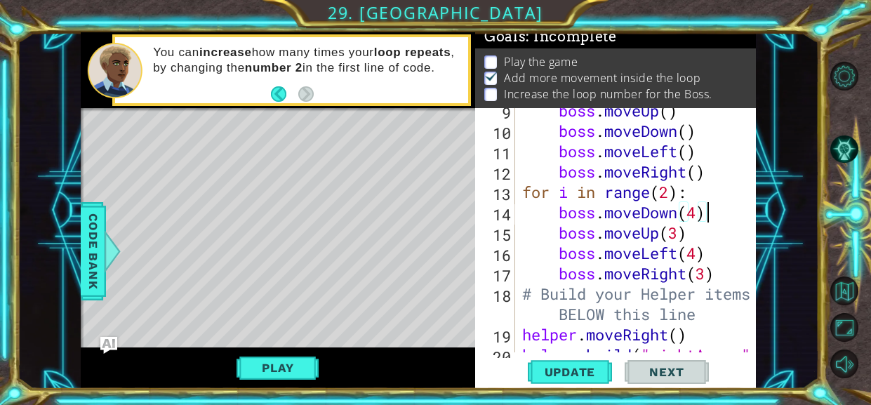
scroll to position [229, 0]
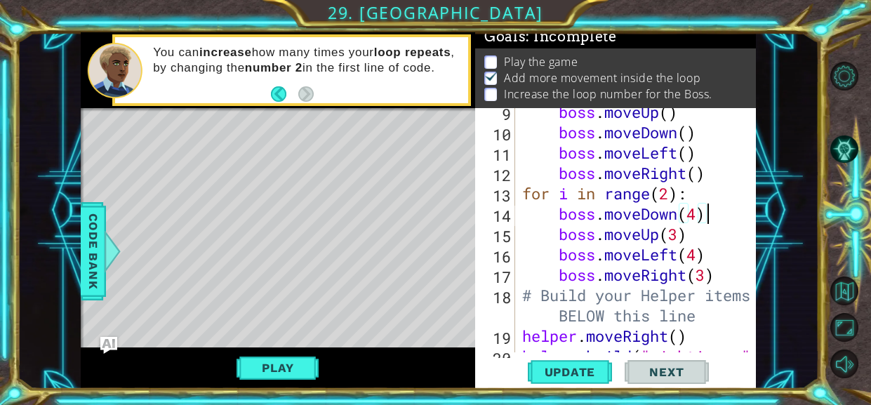
click at [731, 271] on div "boss . moveUp ( ) boss . moveDown ( ) boss . moveLeft ( ) boss . moveRight ( ) …" at bounding box center [639, 254] width 241 height 305
type textarea "boss.moveRight(3)"
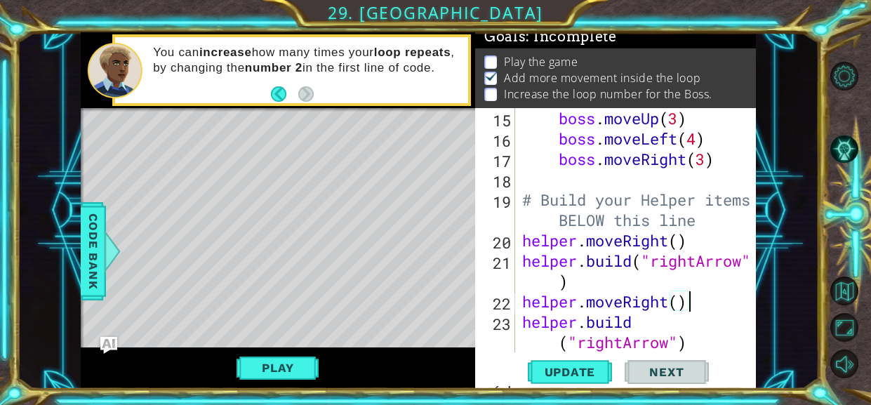
scroll to position [347, 0]
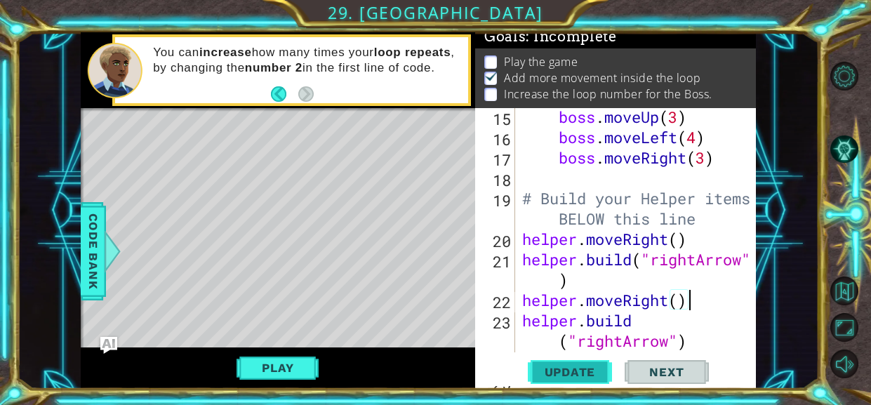
click at [563, 373] on span "Update" at bounding box center [570, 372] width 79 height 14
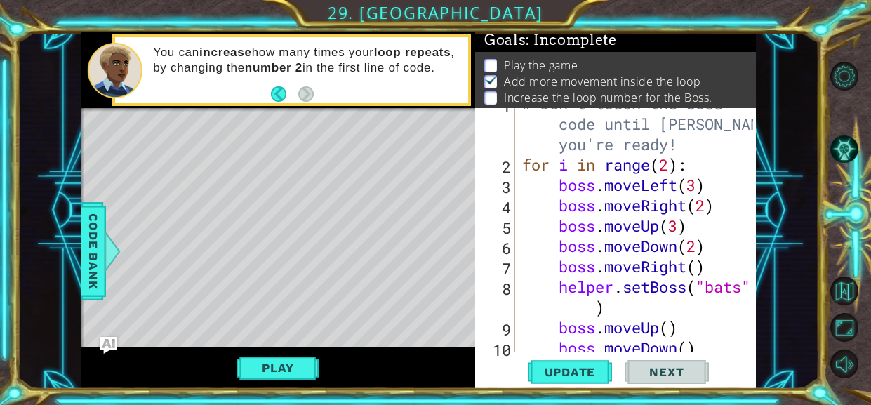
scroll to position [0, 0]
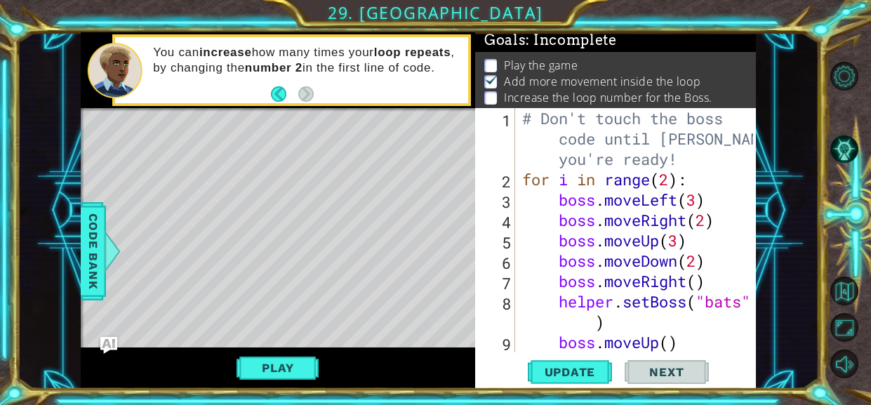
click at [669, 185] on div "# Don't touch the boss code until Vega says you're ready! for i in range ( 2 ) …" at bounding box center [639, 271] width 241 height 326
type textarea "for i in range(3):"
click at [584, 366] on span "Update" at bounding box center [570, 372] width 79 height 14
click at [274, 370] on button "Play" at bounding box center [277, 367] width 82 height 27
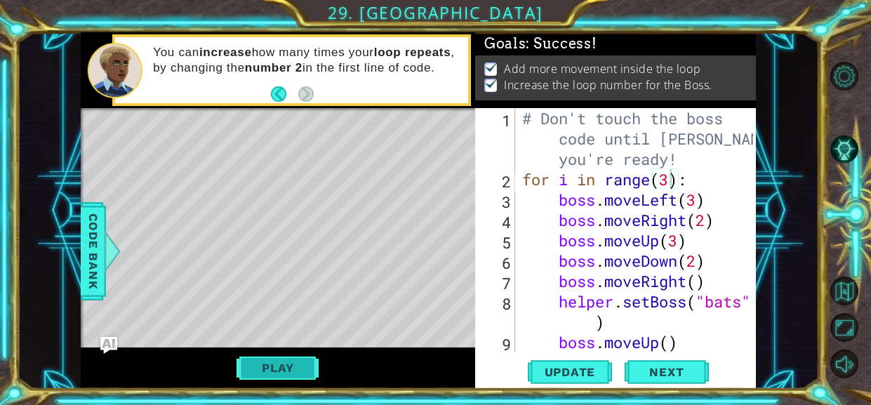
scroll to position [0, 0]
click at [662, 377] on span "Next" at bounding box center [666, 372] width 62 height 14
click at [653, 370] on body "1 ההההההההההההההההההההההההההההההההההההההההההההההההההההההההההההההההההההההההההההה…" at bounding box center [435, 202] width 871 height 405
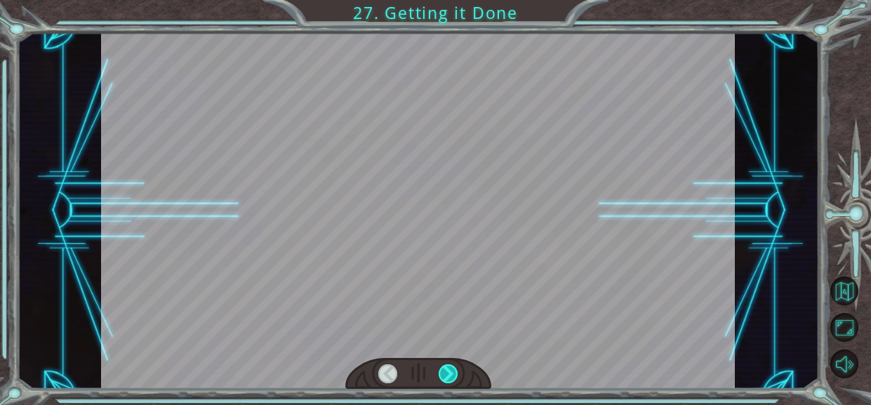
click at [449, 368] on div at bounding box center [448, 373] width 19 height 19
click at [446, 258] on div at bounding box center [418, 210] width 634 height 357
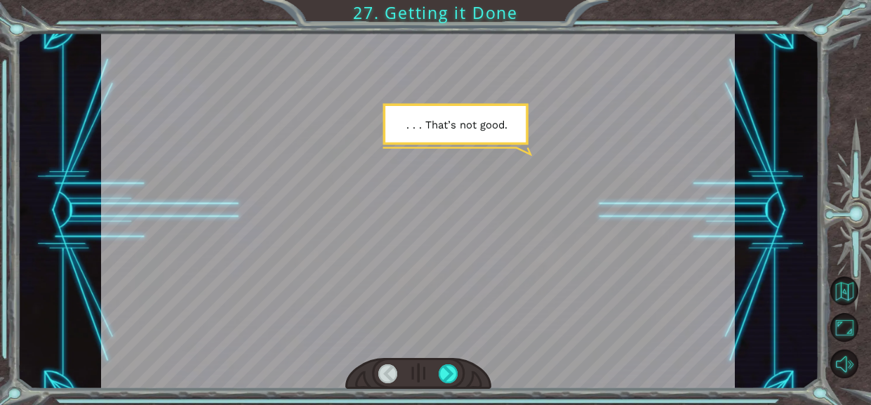
click at [467, 305] on div at bounding box center [418, 210] width 634 height 357
click at [446, 371] on div at bounding box center [448, 373] width 19 height 19
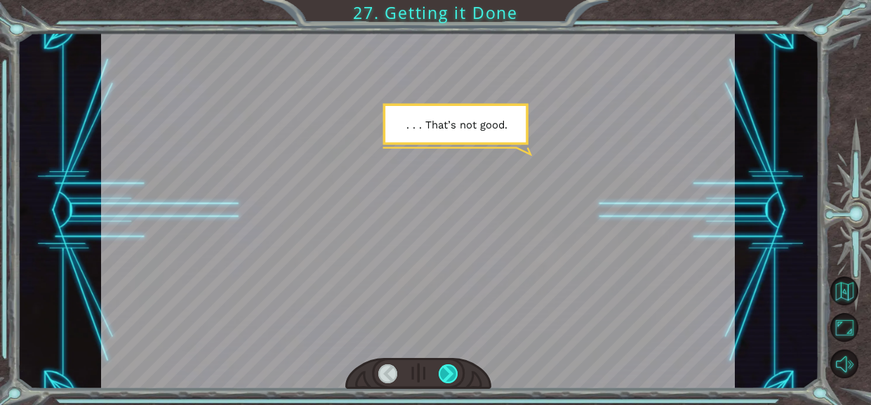
click at [446, 371] on div at bounding box center [448, 373] width 19 height 19
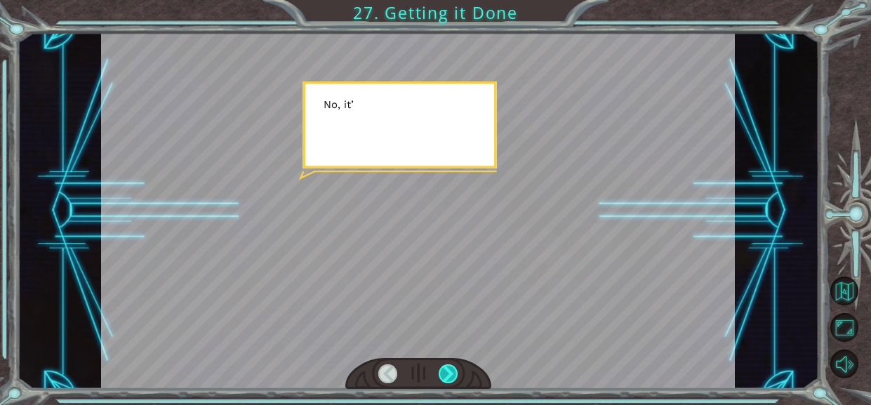
click at [446, 371] on div at bounding box center [448, 373] width 19 height 19
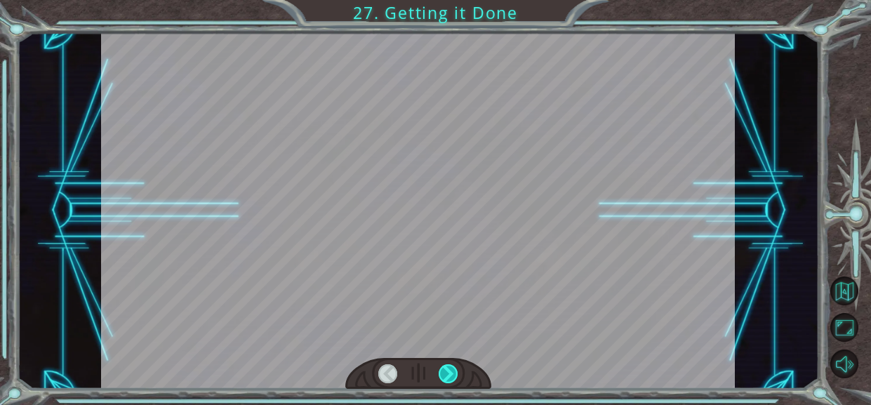
click at [446, 371] on div at bounding box center [448, 373] width 19 height 19
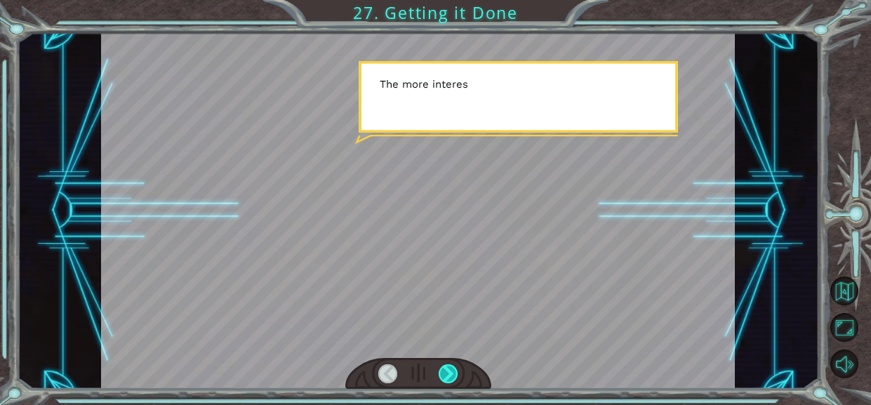
click at [446, 371] on div at bounding box center [448, 373] width 19 height 19
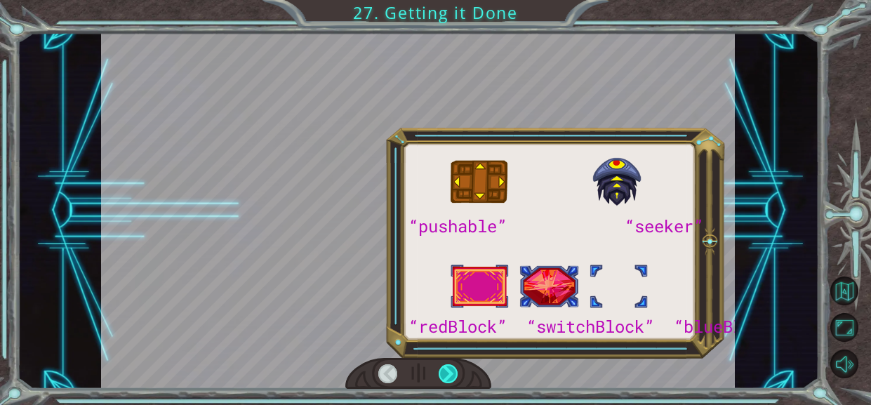
click at [446, 371] on div at bounding box center [448, 373] width 19 height 19
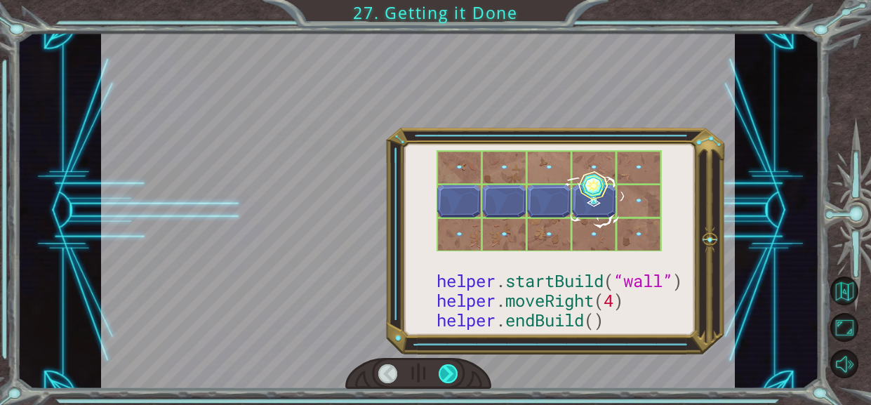
click at [446, 371] on div at bounding box center [448, 373] width 19 height 19
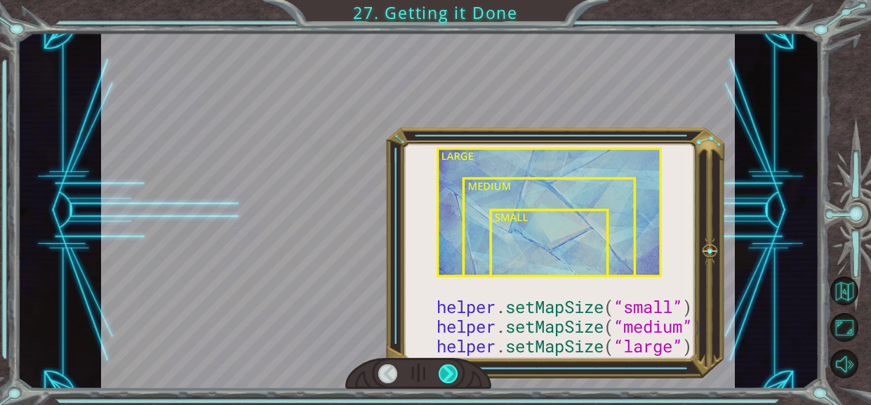
click at [446, 371] on div at bounding box center [448, 373] width 19 height 19
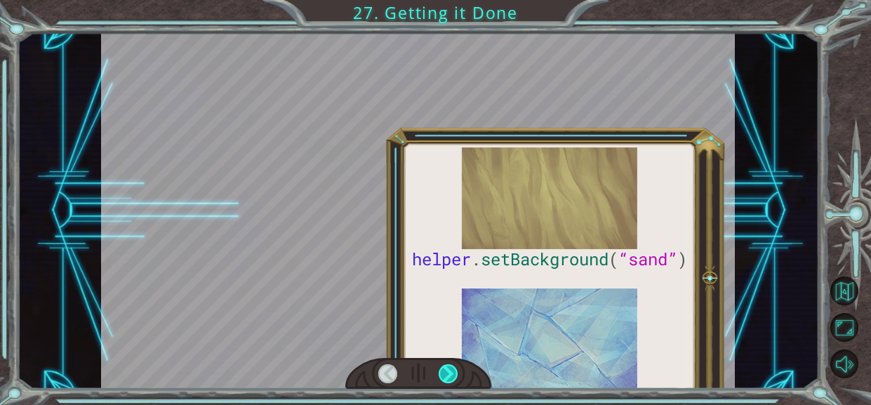
click at [446, 371] on div at bounding box center [448, 373] width 19 height 19
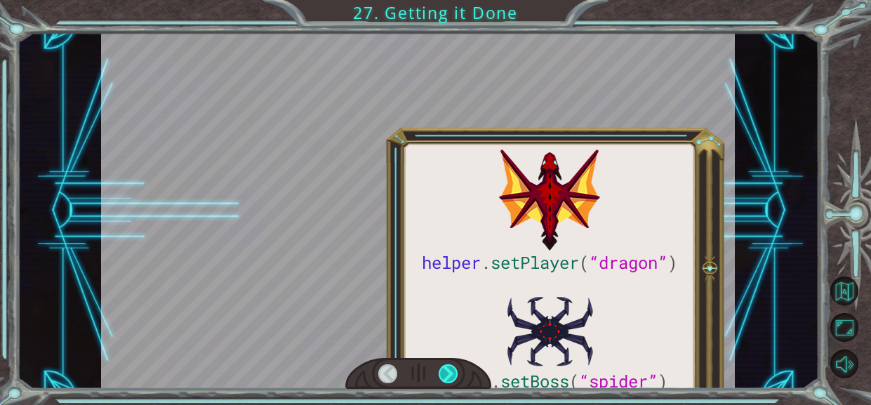
click at [446, 371] on div at bounding box center [448, 373] width 19 height 19
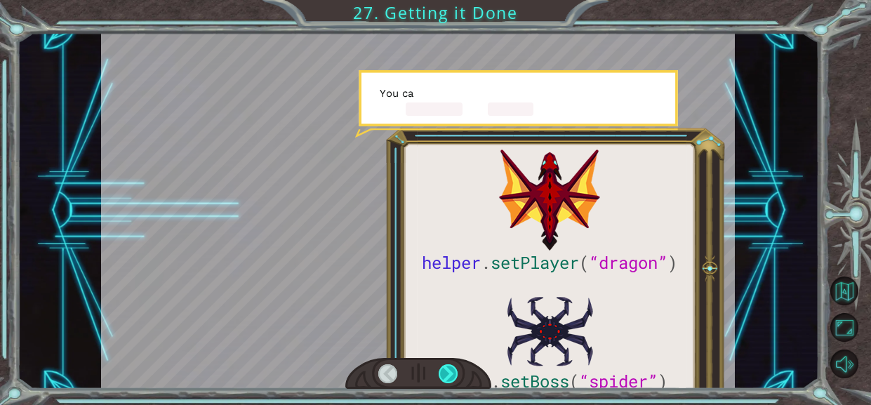
click at [446, 371] on div at bounding box center [448, 373] width 19 height 19
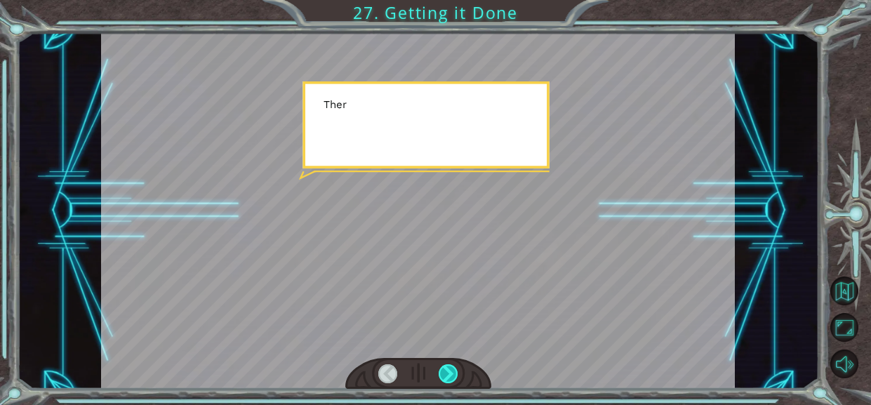
click at [446, 371] on div at bounding box center [448, 373] width 19 height 19
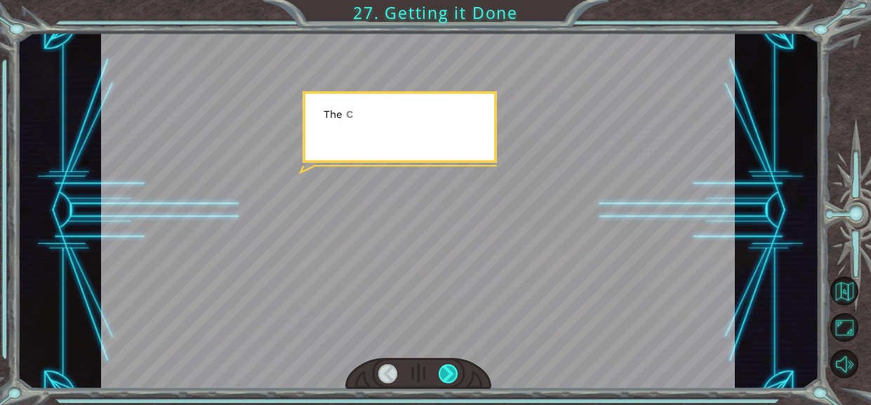
click at [446, 371] on div at bounding box center [448, 373] width 19 height 19
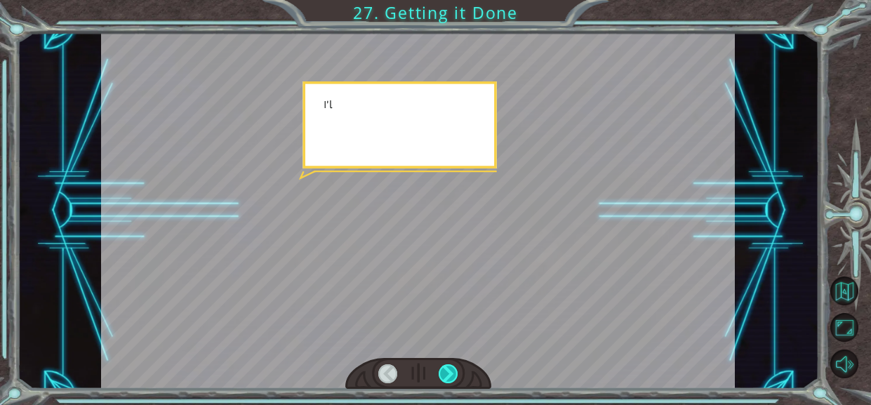
click at [446, 371] on div at bounding box center [448, 373] width 19 height 19
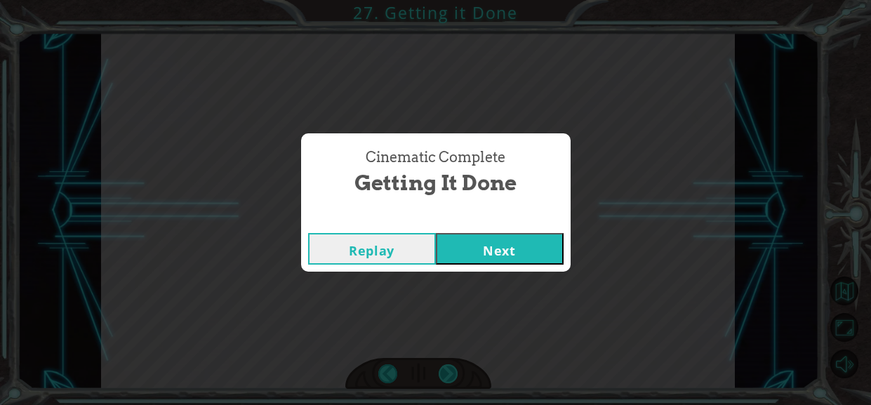
click at [446, 371] on div "Cinematic Complete Getting it Done Replay Next" at bounding box center [435, 202] width 871 height 405
click at [461, 251] on button "Next" at bounding box center [500, 249] width 128 height 32
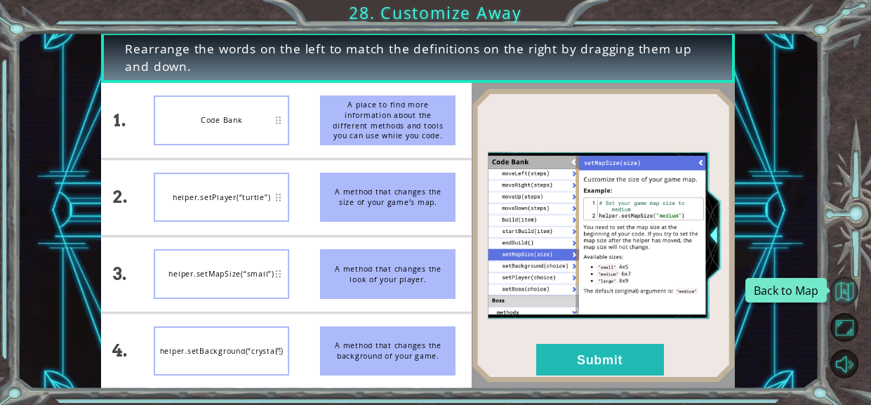
click at [844, 279] on button "Back to Map" at bounding box center [844, 290] width 28 height 28
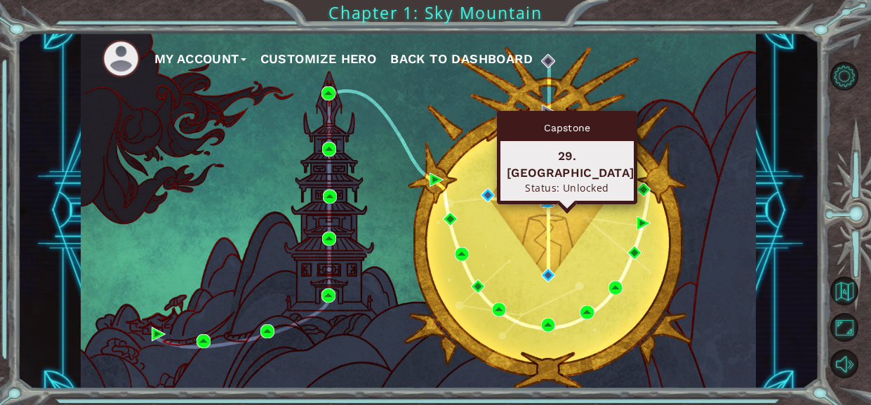
click at [545, 199] on img at bounding box center [547, 201] width 14 height 14
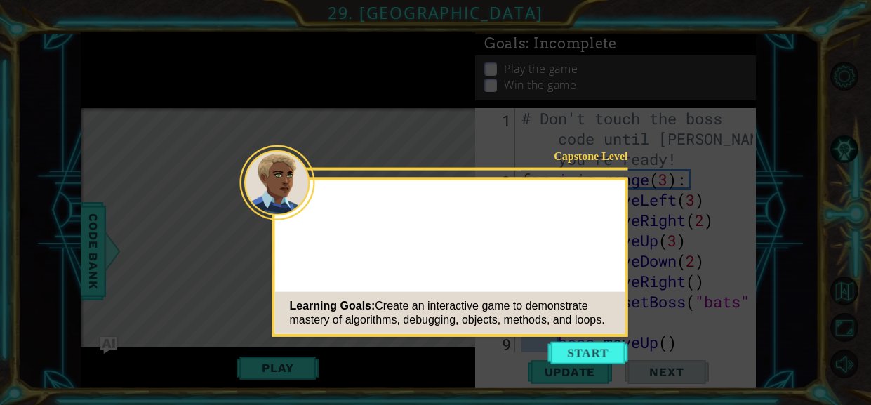
click at [604, 344] on button "Start" at bounding box center [588, 353] width 80 height 22
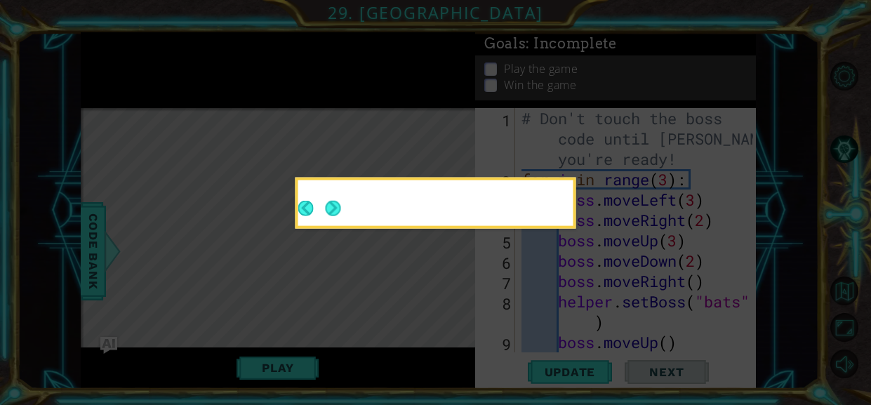
click at [335, 208] on button "Next" at bounding box center [333, 208] width 15 height 15
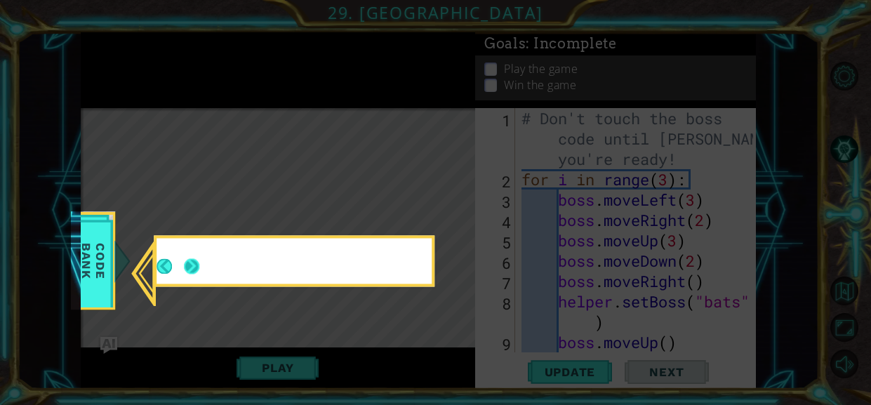
click at [196, 263] on button "Next" at bounding box center [191, 265] width 15 height 15
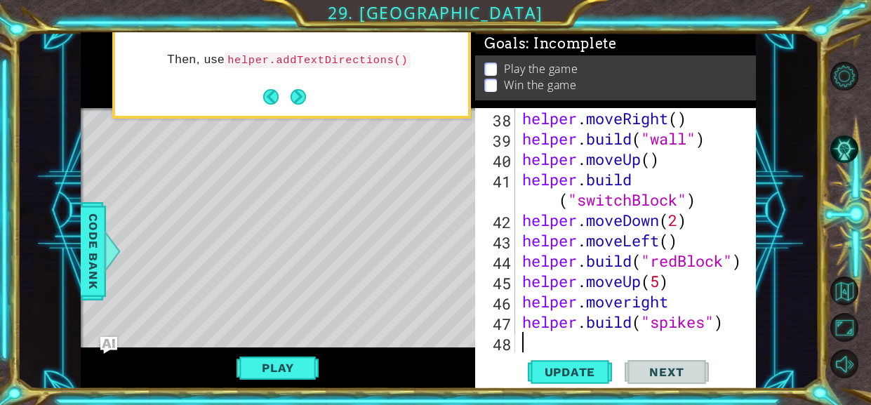
scroll to position [935, 0]
click at [614, 222] on div "helper . moveRight ( ) helper . build ( "wall" ) helper . moveUp ( ) helper . b…" at bounding box center [639, 250] width 241 height 285
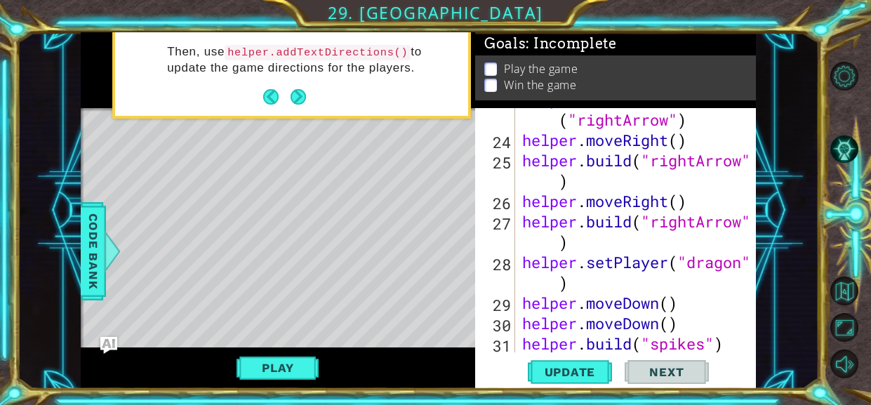
scroll to position [542, 0]
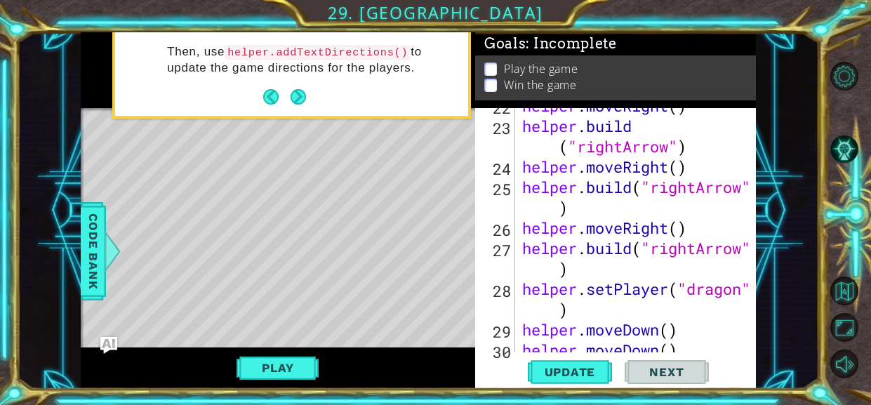
type textarea "helper.mov4eDown(2)"
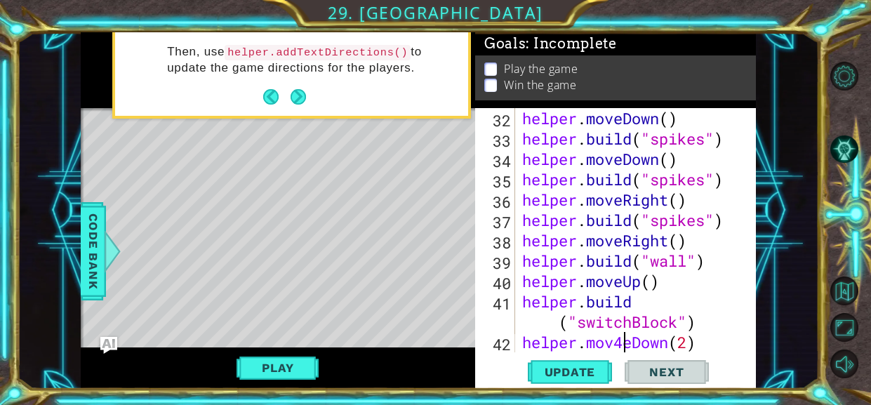
scroll to position [814, 0]
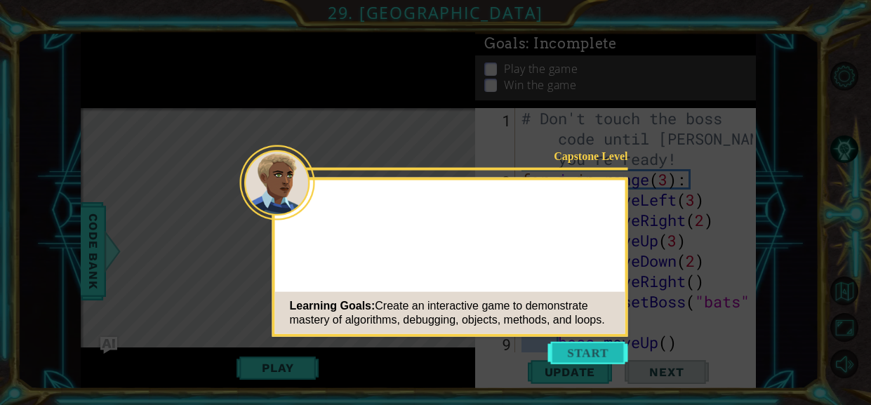
click at [586, 346] on button "Start" at bounding box center [588, 353] width 80 height 22
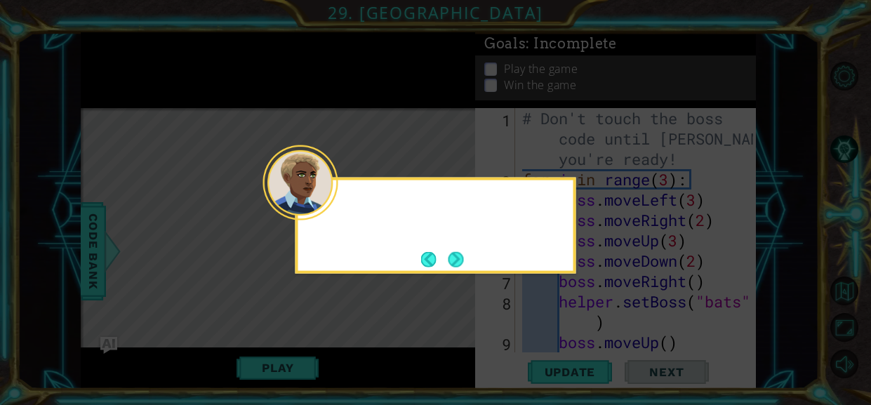
click at [331, 211] on div at bounding box center [300, 182] width 75 height 75
click at [448, 258] on button "Next" at bounding box center [455, 258] width 15 height 15
click at [451, 258] on icon at bounding box center [435, 202] width 871 height 405
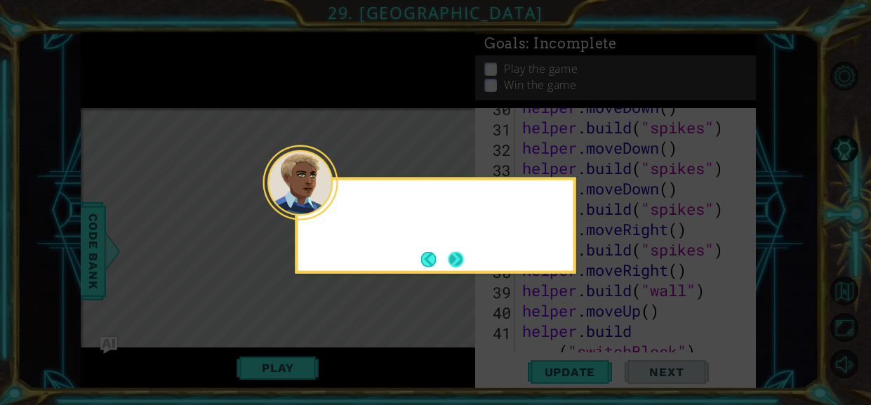
click at [330, 202] on div at bounding box center [300, 182] width 75 height 75
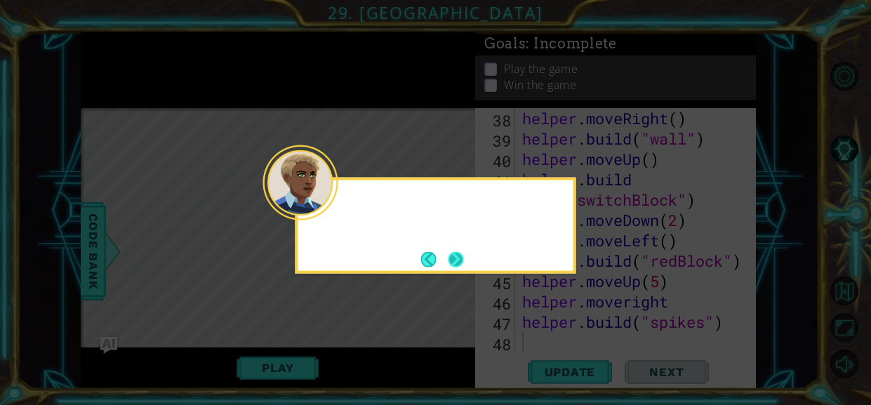
click at [457, 258] on button "Next" at bounding box center [455, 258] width 15 height 15
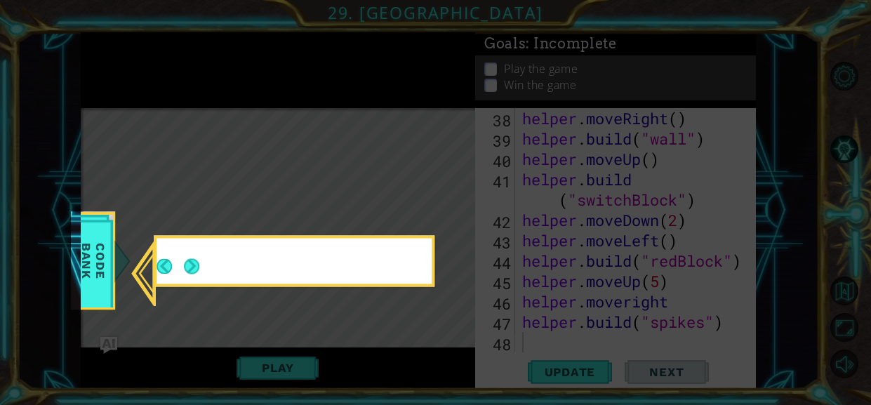
scroll to position [935, 0]
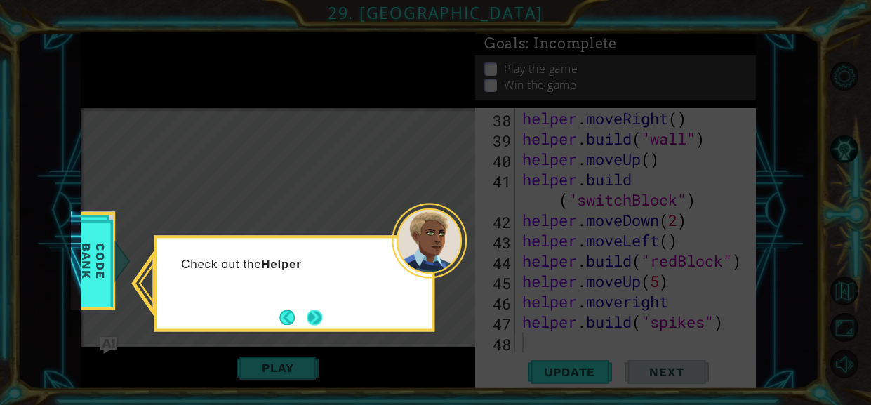
click at [314, 316] on button "Next" at bounding box center [315, 317] width 16 height 16
